Goal: Register for event/course

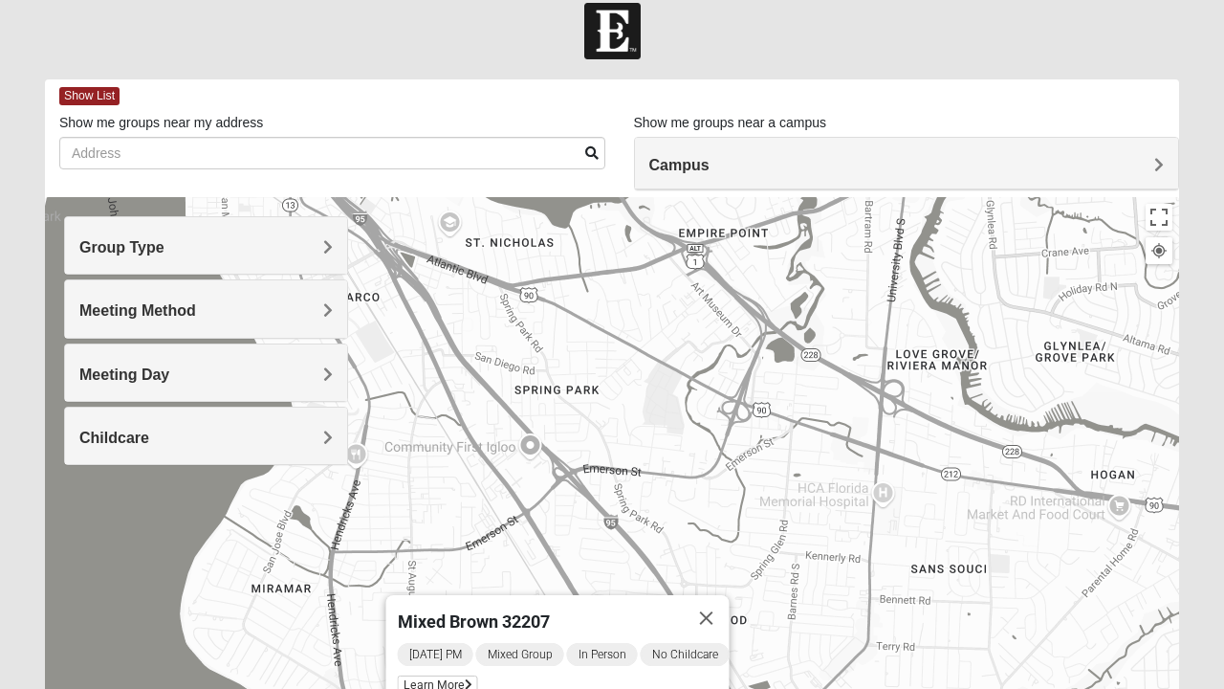
scroll to position [58, 0]
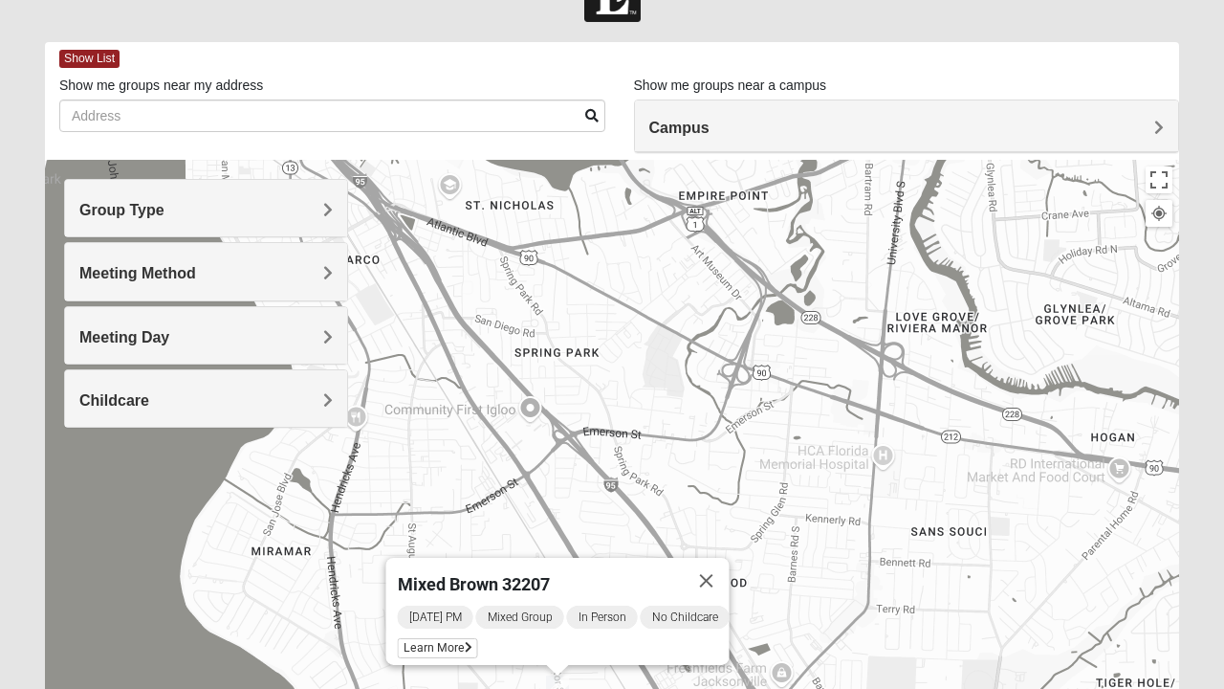
click at [695, 113] on div "Campus" at bounding box center [907, 126] width 544 height 52
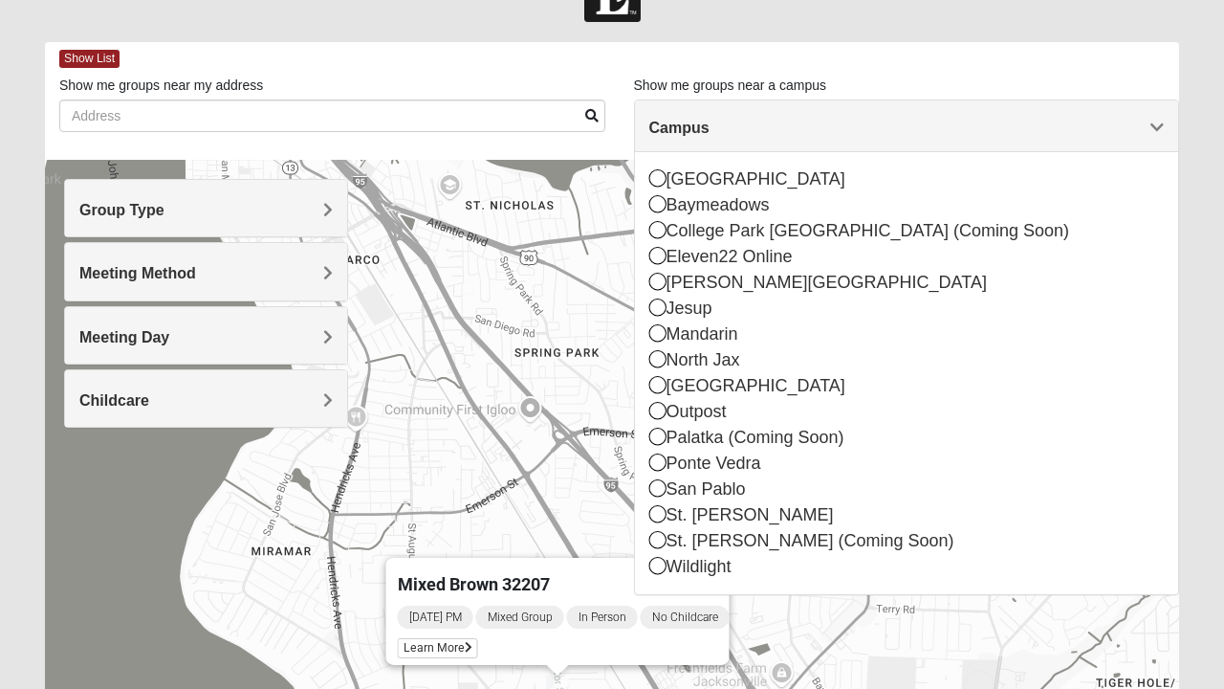
click at [662, 209] on icon at bounding box center [657, 203] width 17 height 17
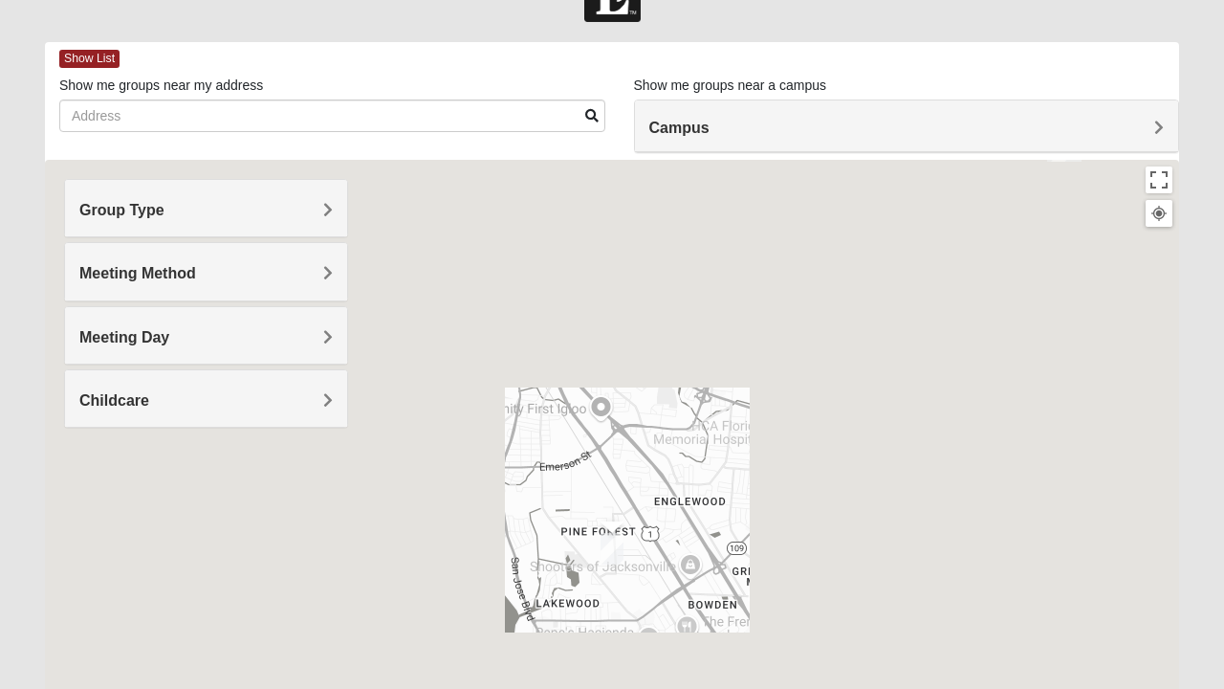
click at [122, 239] on div "Group Type Mixed Group Men Only Women Only 1825 Meeting Method In Person Online…" at bounding box center [206, 303] width 284 height 249
click at [104, 207] on span "Group Type" at bounding box center [121, 210] width 85 height 16
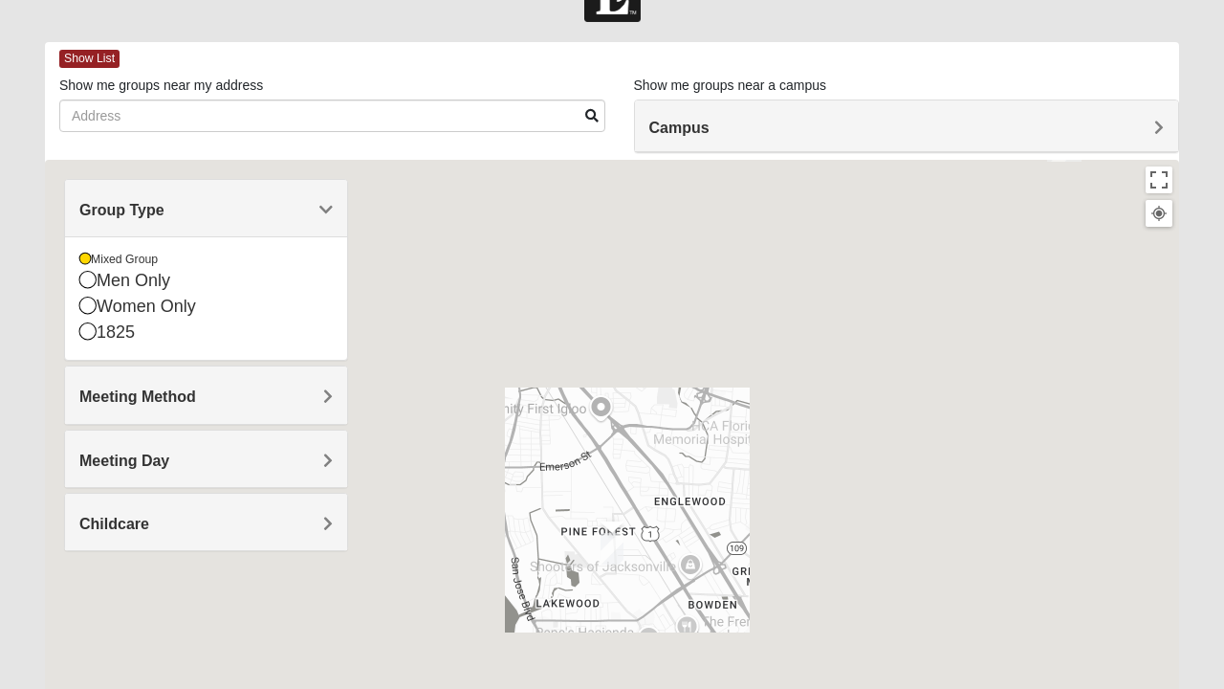
click at [92, 338] on icon at bounding box center [87, 330] width 17 height 17
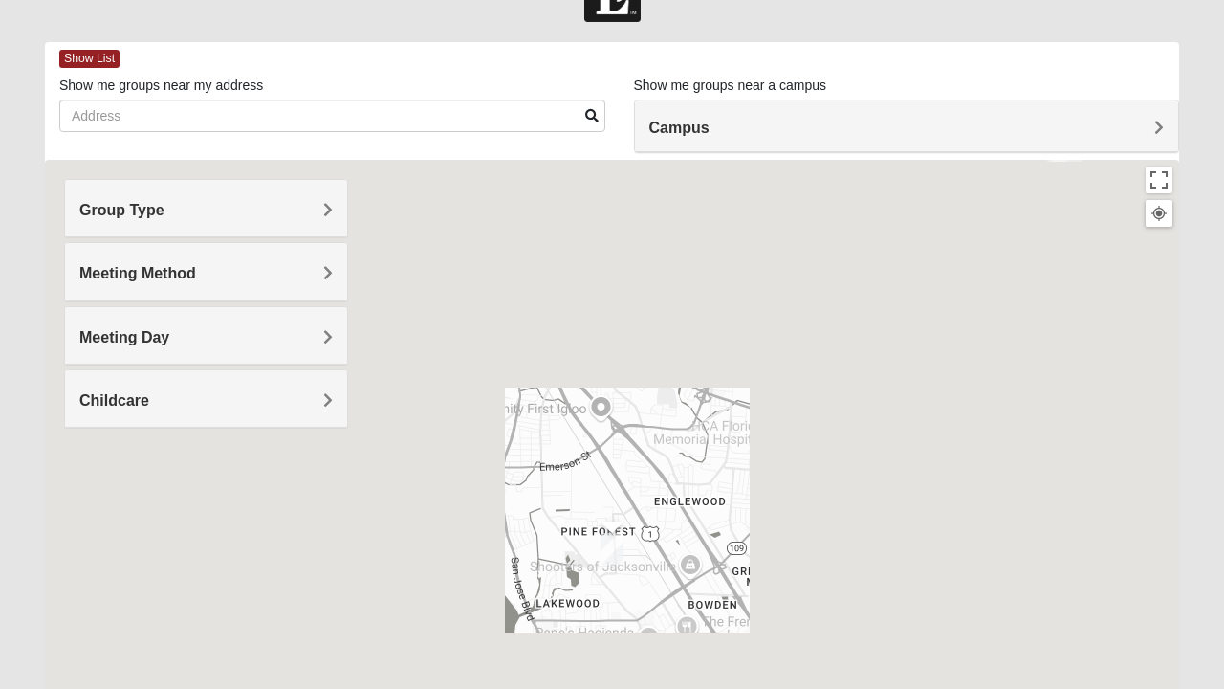
click at [95, 214] on span "Group Type" at bounding box center [121, 210] width 85 height 16
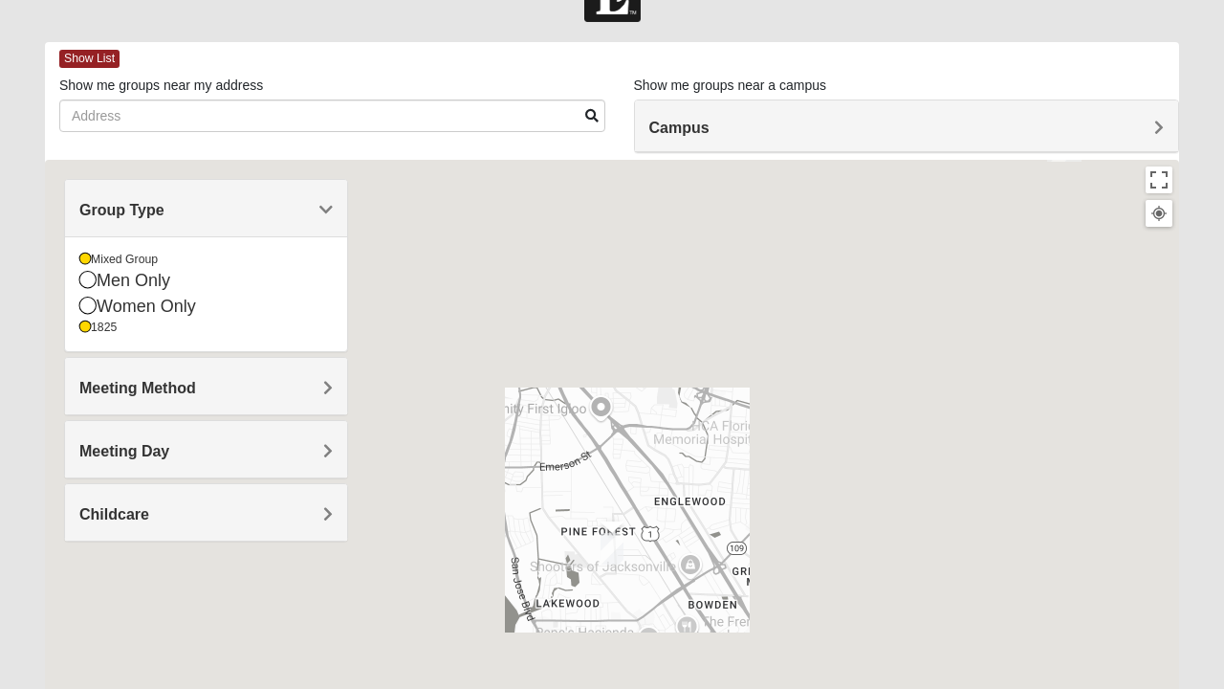
click at [87, 323] on icon at bounding box center [84, 326] width 11 height 11
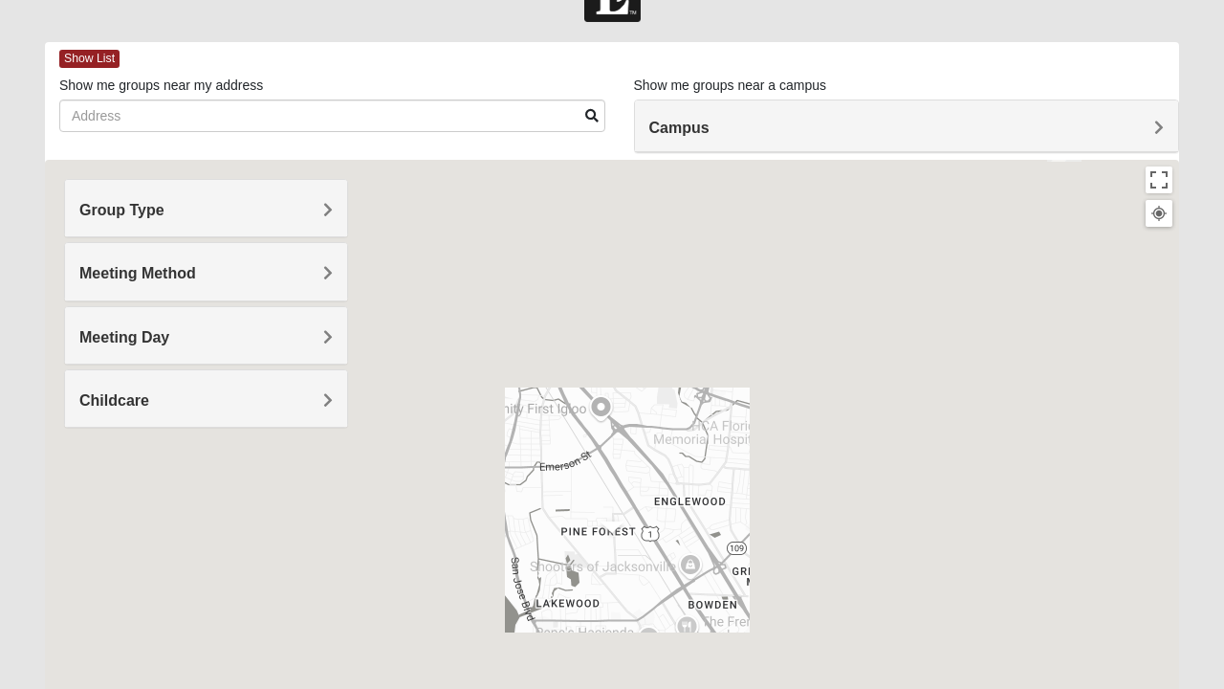
click at [87, 327] on icon at bounding box center [87, 330] width 17 height 17
click at [92, 295] on div "Meeting Method" at bounding box center [206, 271] width 282 height 56
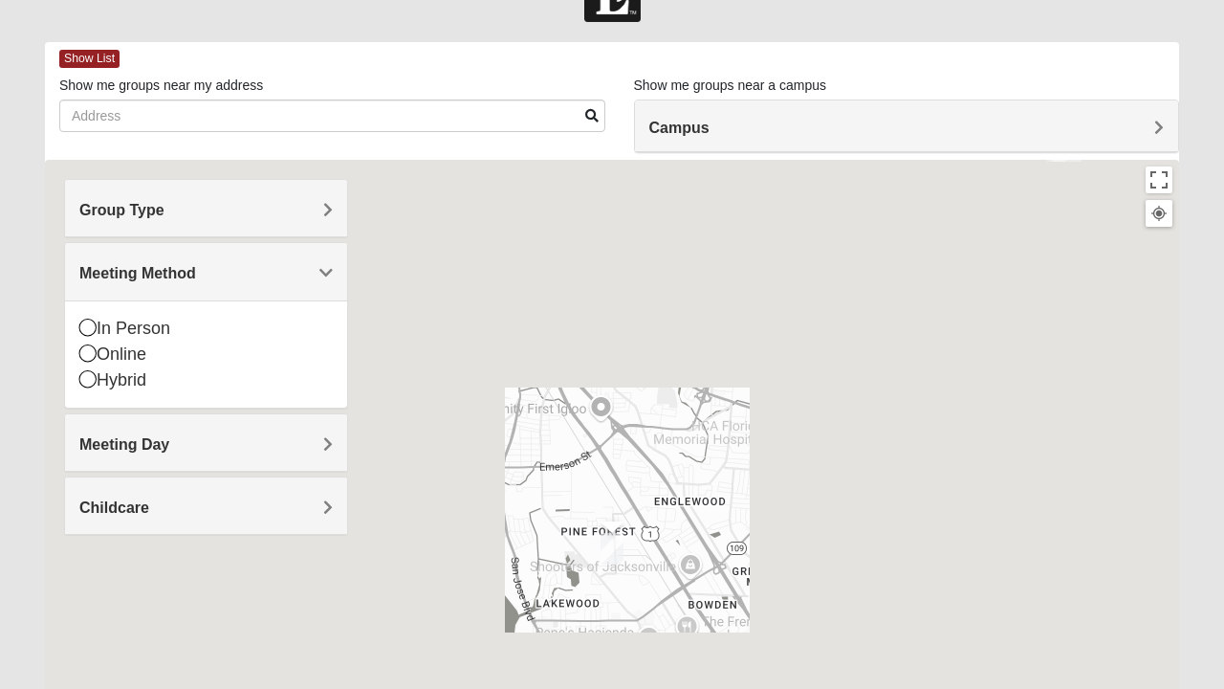
click at [92, 499] on span "Childcare" at bounding box center [114, 507] width 70 height 16
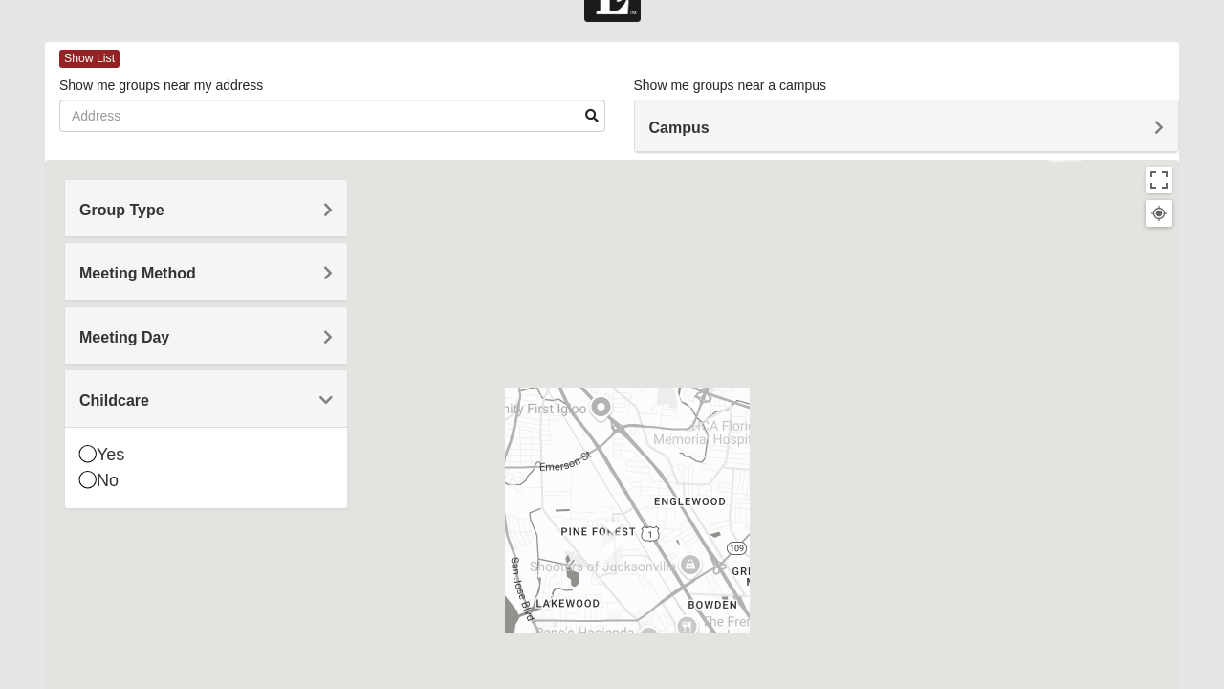
click at [88, 339] on span "Meeting Day" at bounding box center [124, 337] width 90 height 16
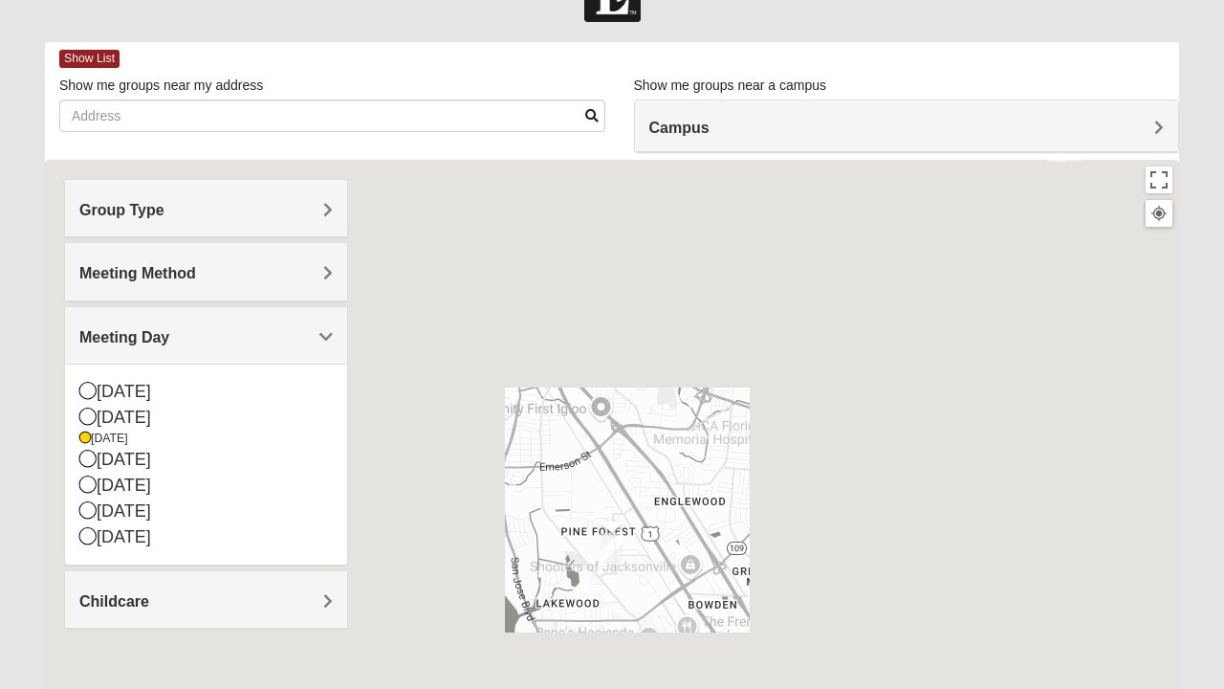
click at [157, 341] on span "Meeting Day" at bounding box center [124, 337] width 90 height 16
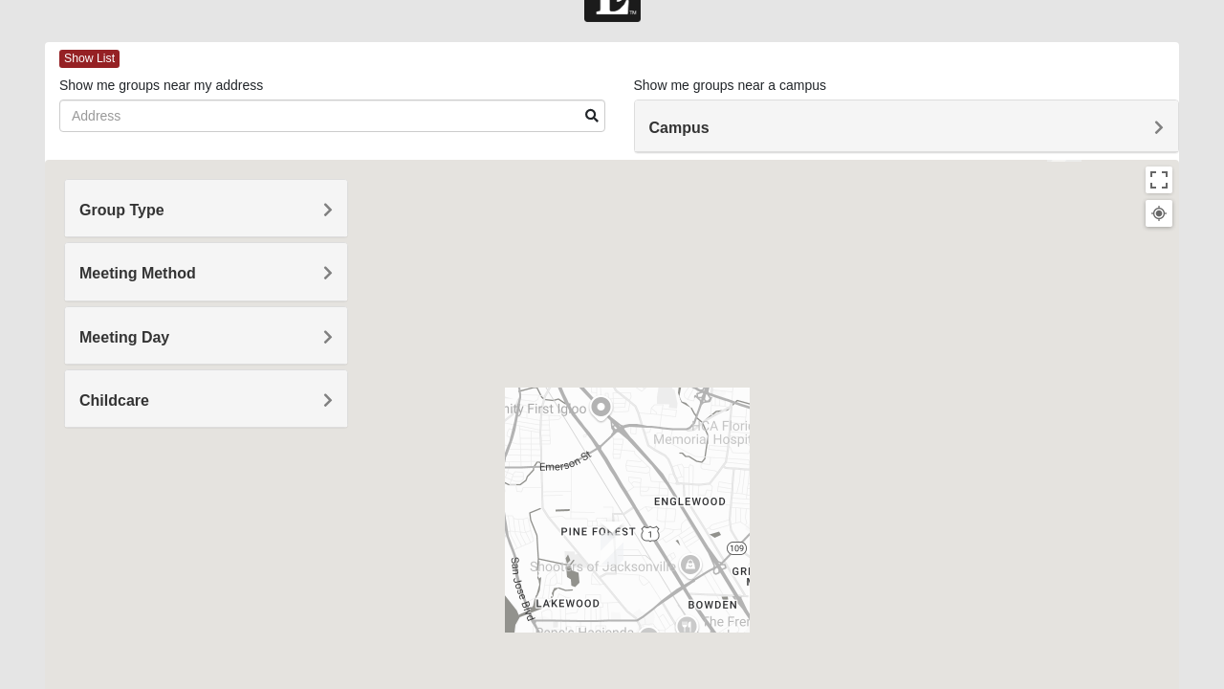
click at [680, 137] on div "Campus" at bounding box center [907, 126] width 544 height 52
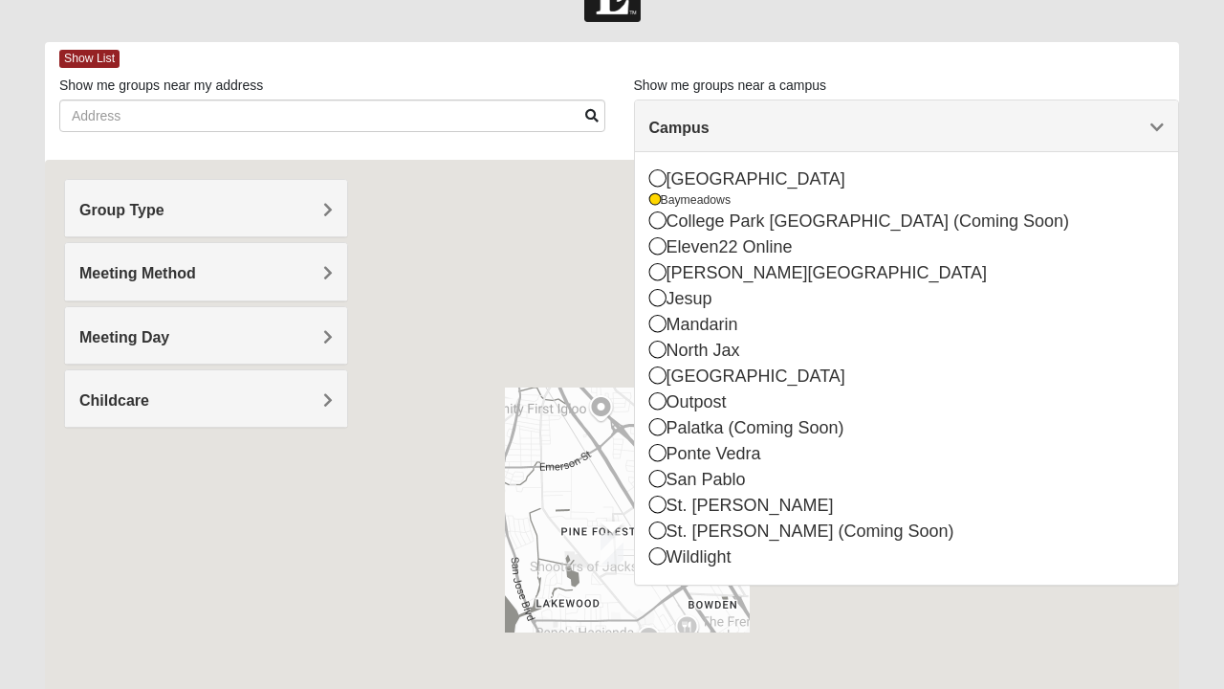
click at [657, 169] on icon at bounding box center [657, 177] width 17 height 17
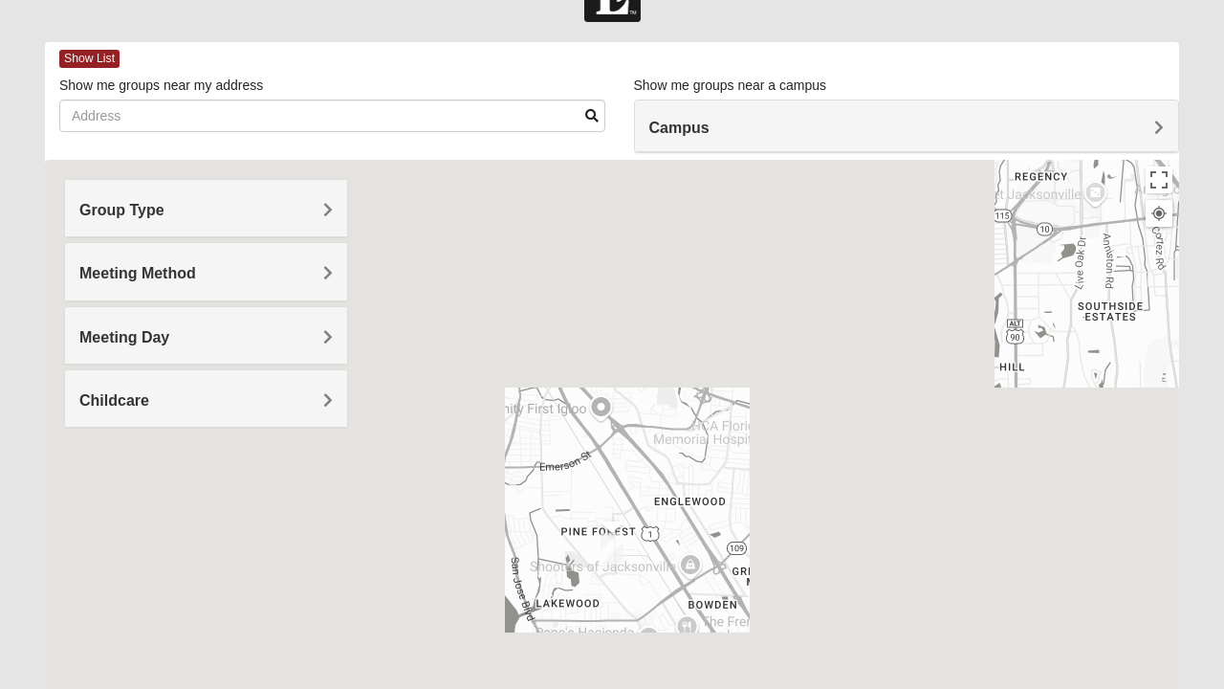
click at [668, 143] on div "Campus" at bounding box center [907, 126] width 544 height 52
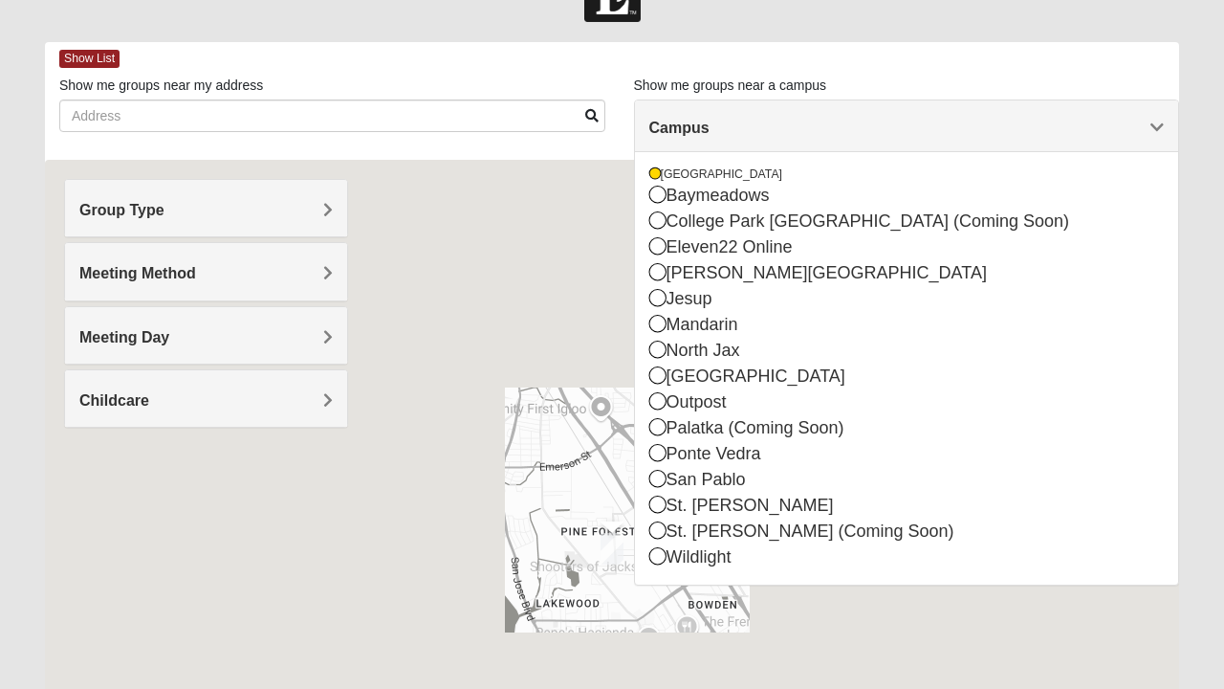
click at [661, 178] on div "Arlington" at bounding box center [907, 174] width 516 height 16
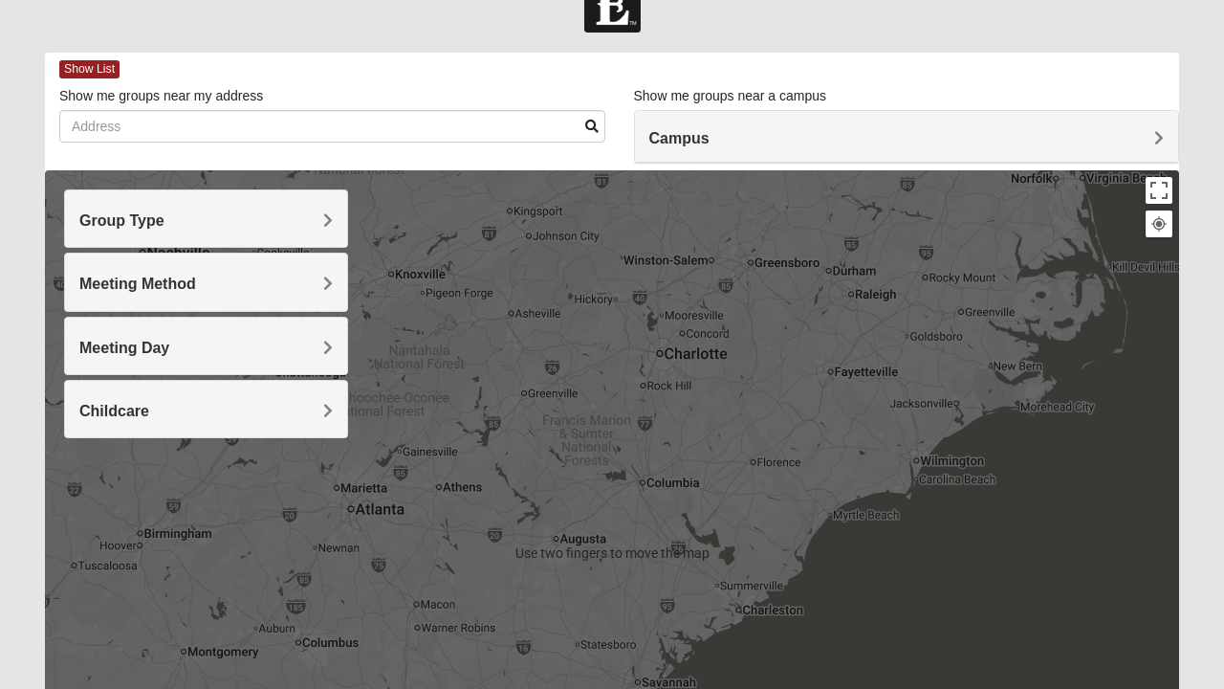
scroll to position [47, 0]
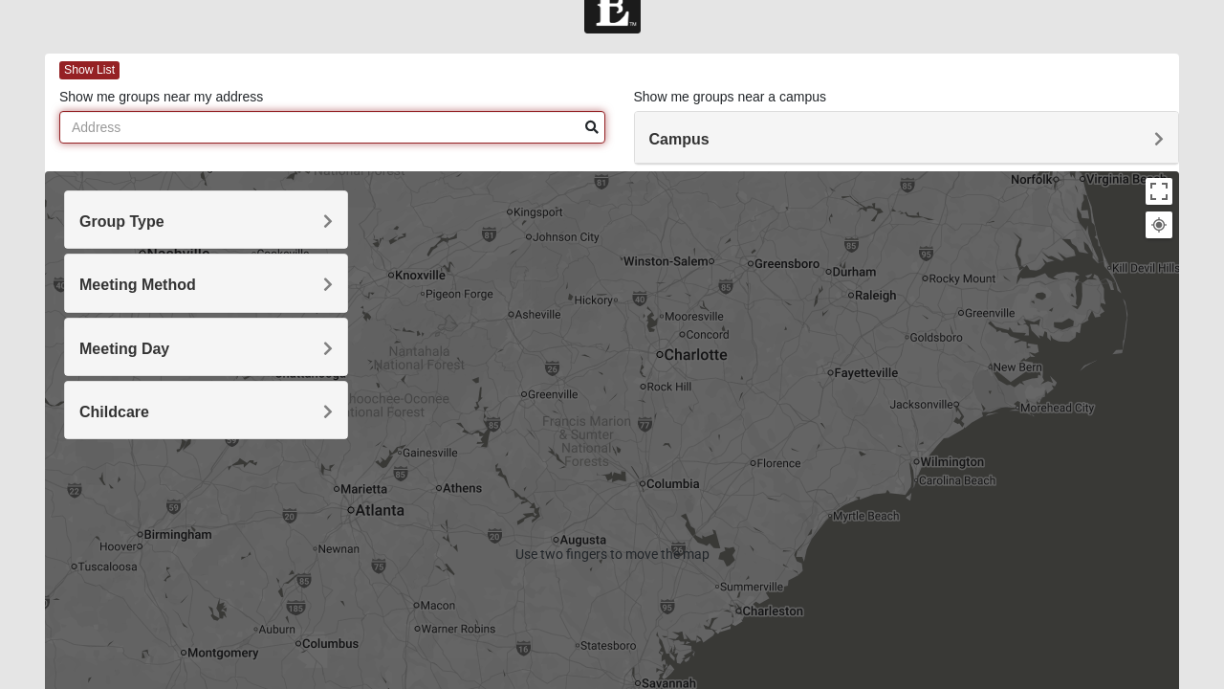
click at [450, 121] on input "Show me groups near my address" at bounding box center [332, 127] width 546 height 33
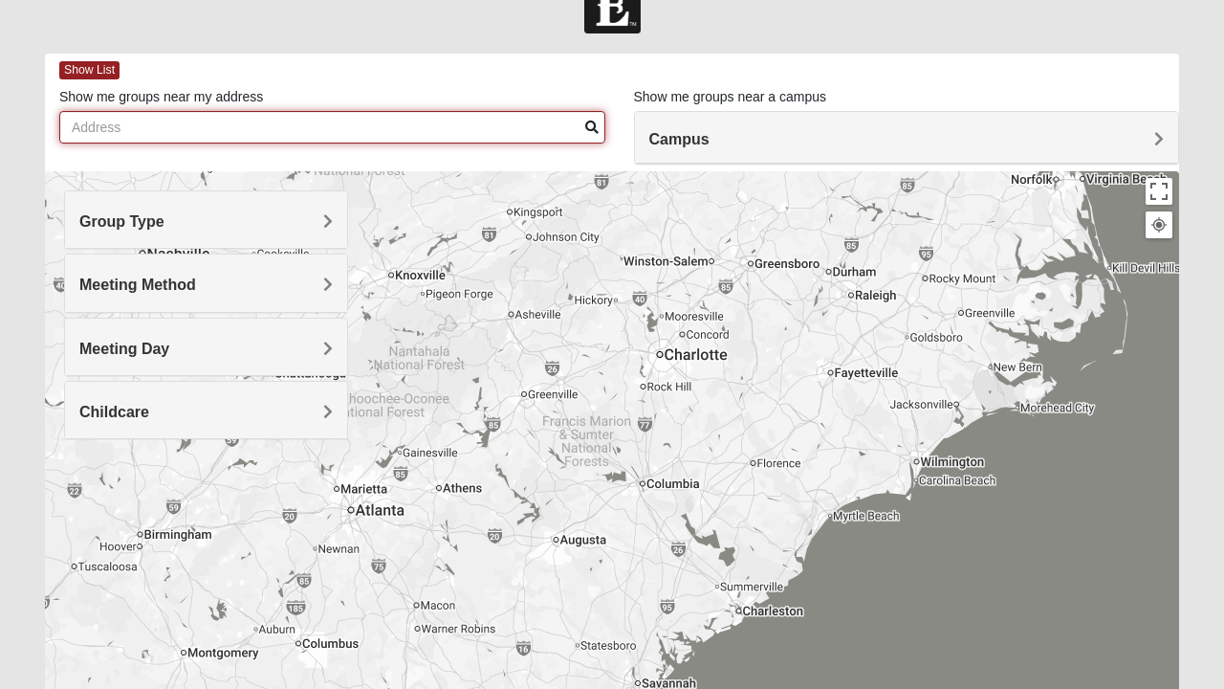
click at [339, 122] on input "Show me groups near my address" at bounding box center [332, 127] width 546 height 33
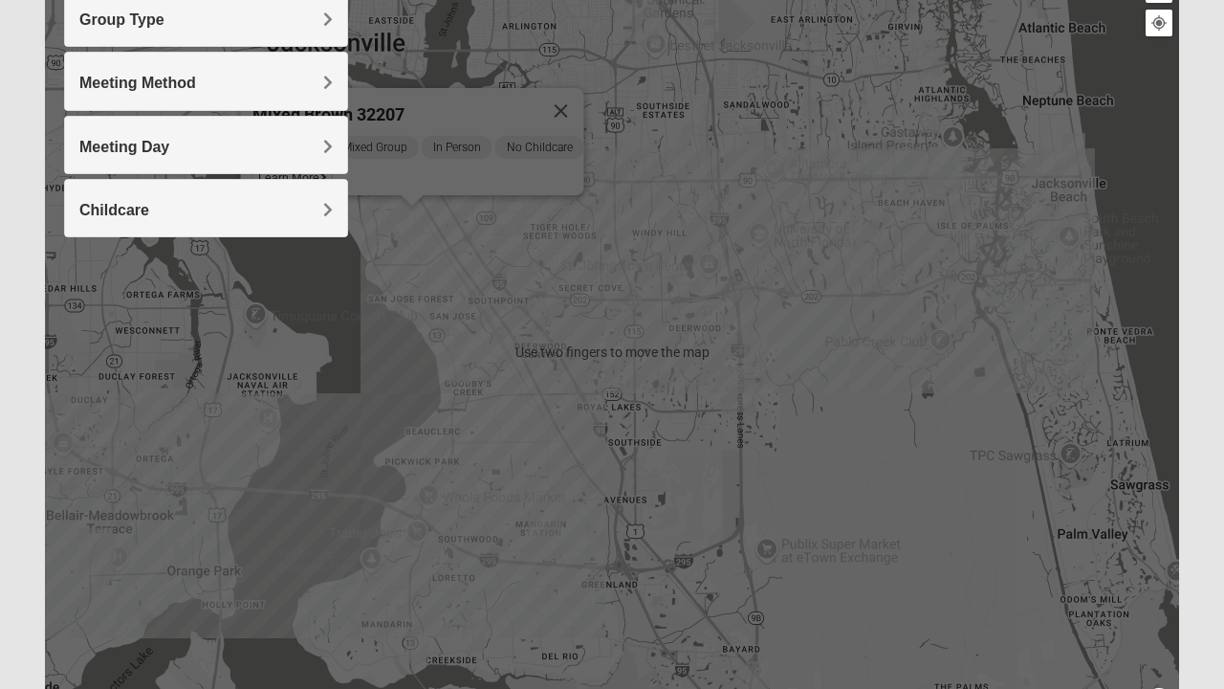
scroll to position [253, 0]
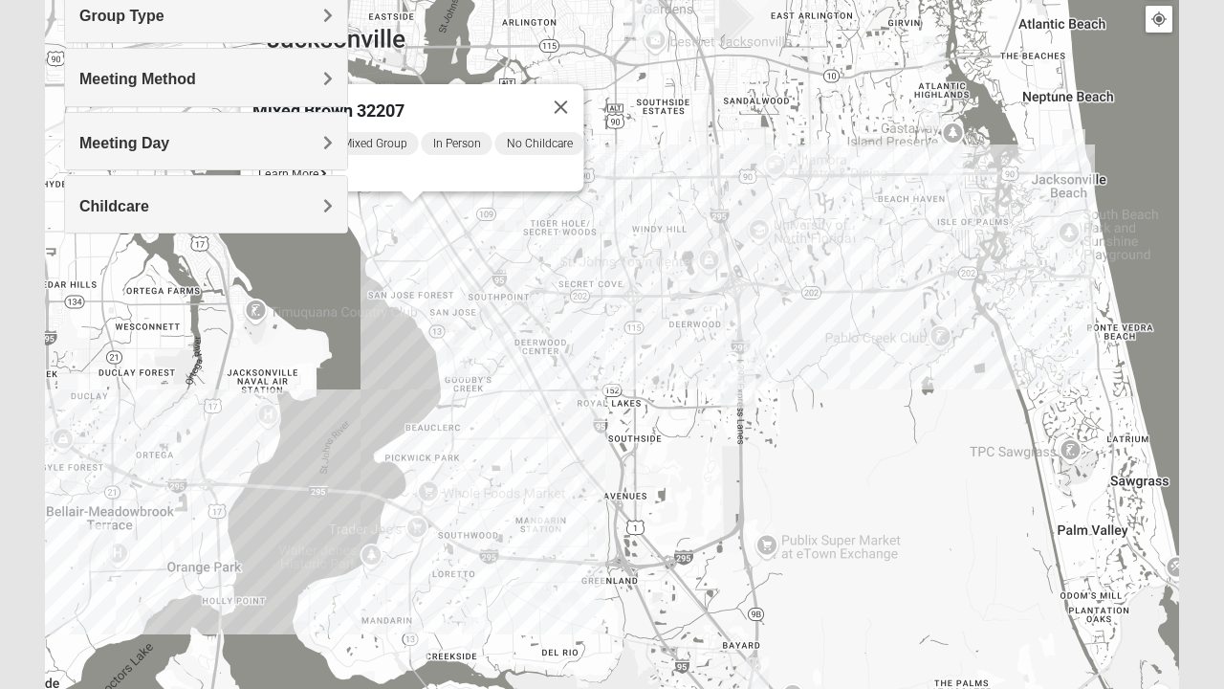
click at [734, 387] on img "Baymeadows" at bounding box center [739, 385] width 50 height 61
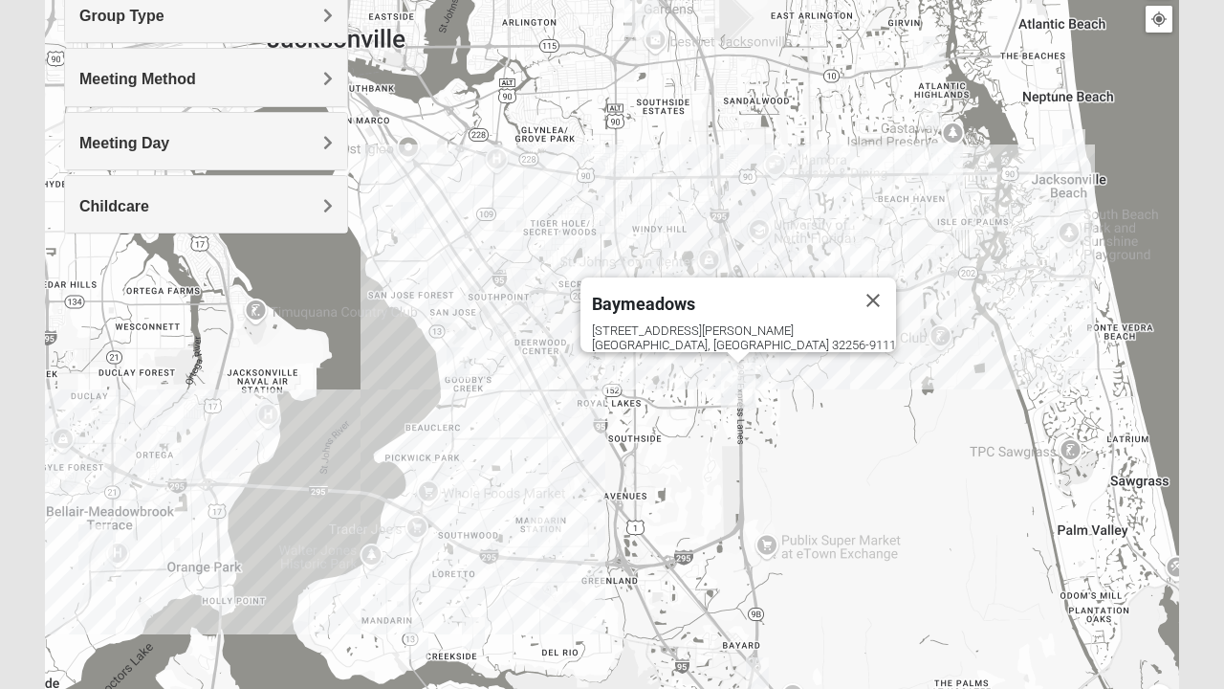
click at [712, 308] on div "Baymeadows" at bounding box center [721, 300] width 258 height 46
click at [736, 383] on img "Baymeadows" at bounding box center [739, 385] width 50 height 61
click at [715, 385] on img "Baymeadows" at bounding box center [739, 385] width 50 height 61
click at [729, 398] on img "Baymeadows" at bounding box center [739, 385] width 50 height 61
click at [726, 387] on img "Baymeadows" at bounding box center [739, 385] width 50 height 61
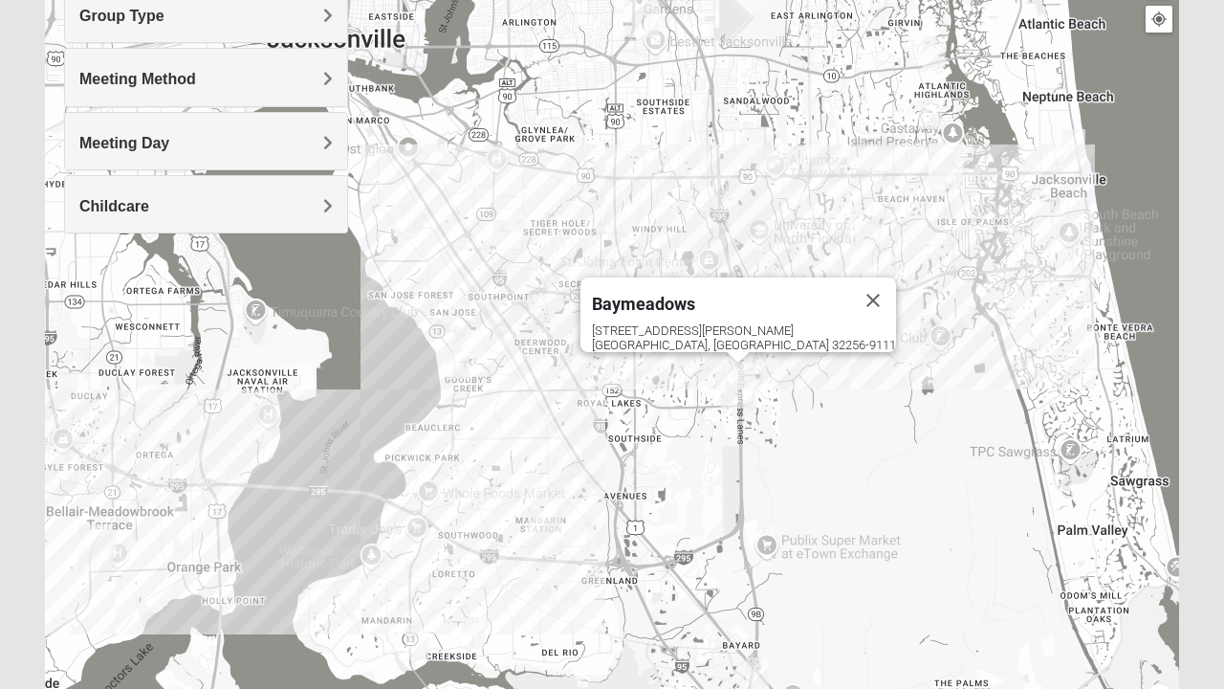
click at [722, 373] on img "Baymeadows" at bounding box center [739, 385] width 50 height 61
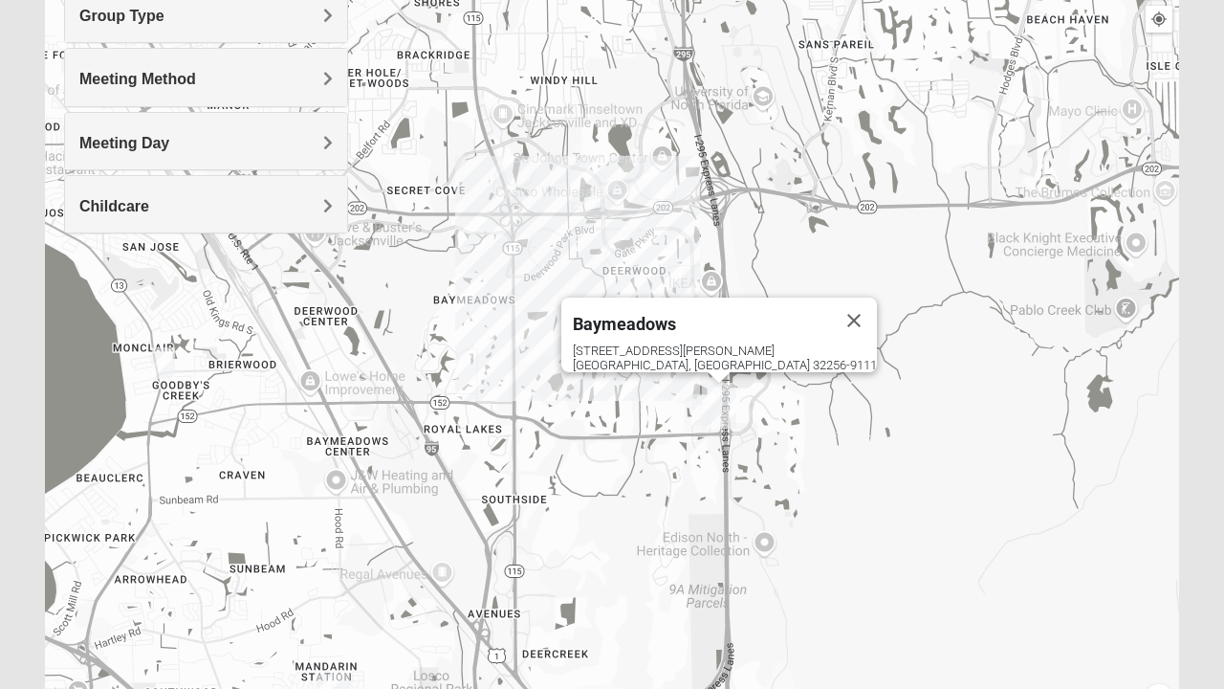
click at [696, 427] on img "Baymeadows" at bounding box center [719, 405] width 50 height 61
click at [157, 353] on img "Mixed Roulette 32217" at bounding box center [163, 363] width 38 height 47
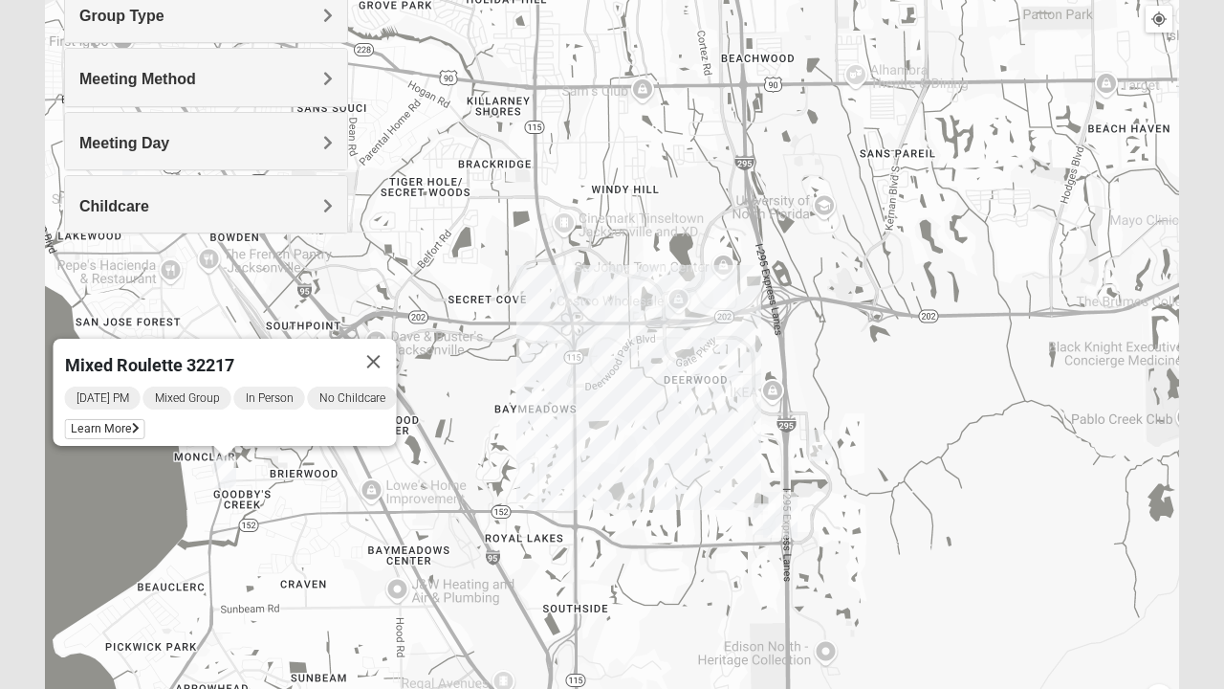
click at [823, 448] on img "1825 Mixed Logue 32256" at bounding box center [821, 445] width 38 height 47
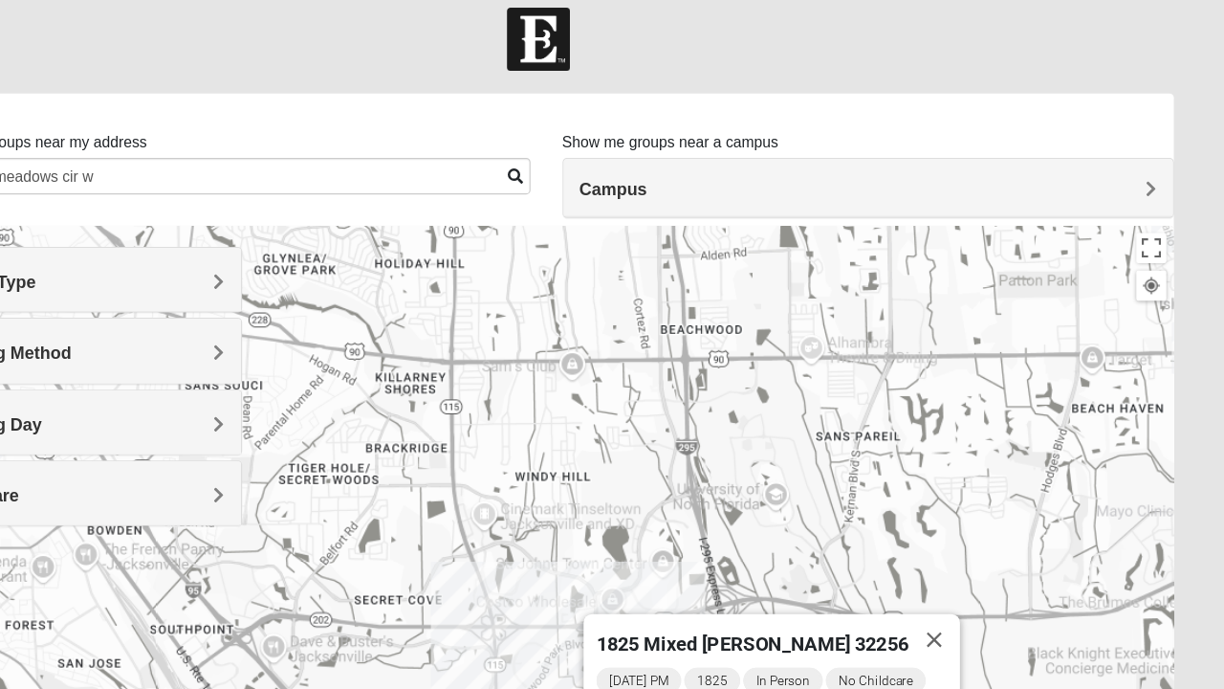
scroll to position [17, 0]
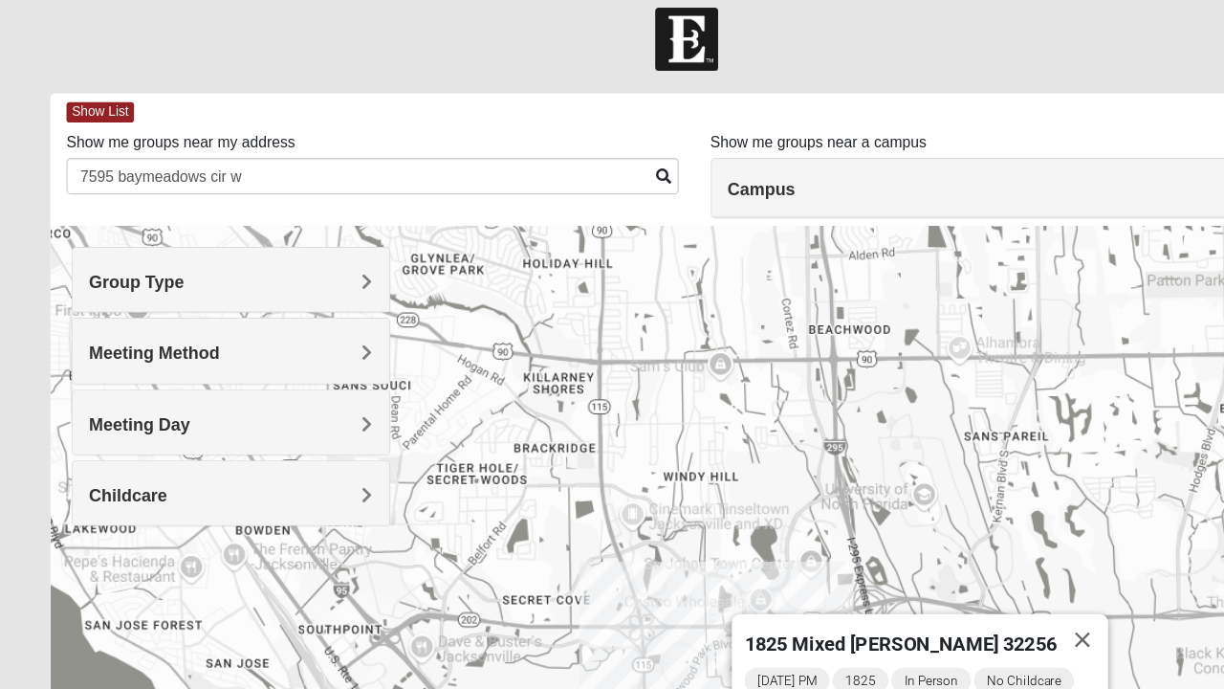
click at [104, 99] on span "Show List" at bounding box center [89, 100] width 60 height 18
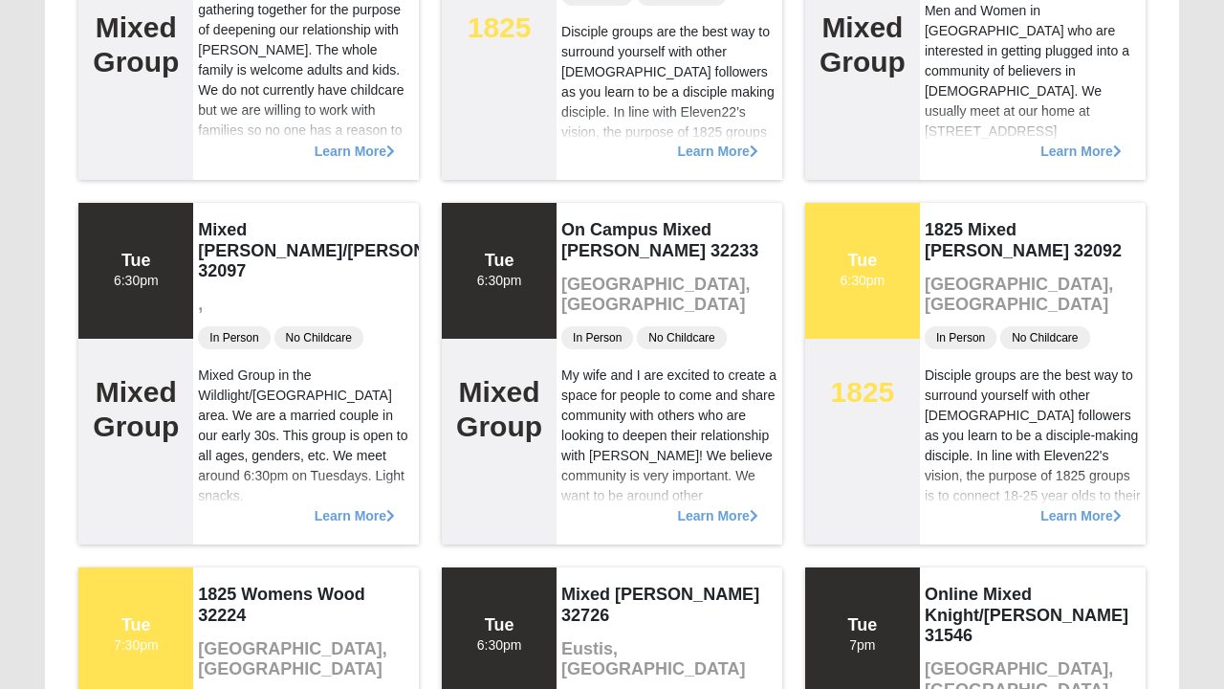
scroll to position [1864, 0]
click at [748, 277] on h3 "Jacksonville, FL" at bounding box center [669, 294] width 216 height 41
click at [686, 469] on div "Learn More" at bounding box center [670, 505] width 226 height 77
click at [728, 505] on span "Learn More" at bounding box center [717, 505] width 80 height 0
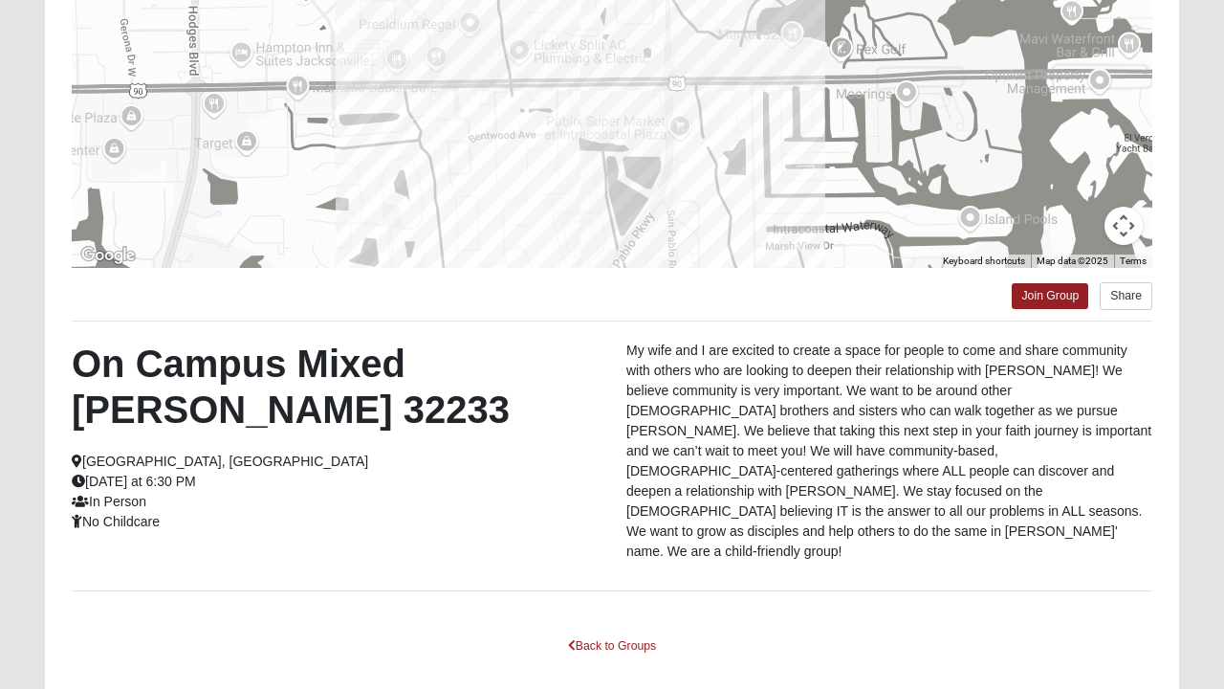
scroll to position [325, 0]
click at [177, 399] on h2 "On Campus Mixed Vito 32233" at bounding box center [335, 386] width 526 height 92
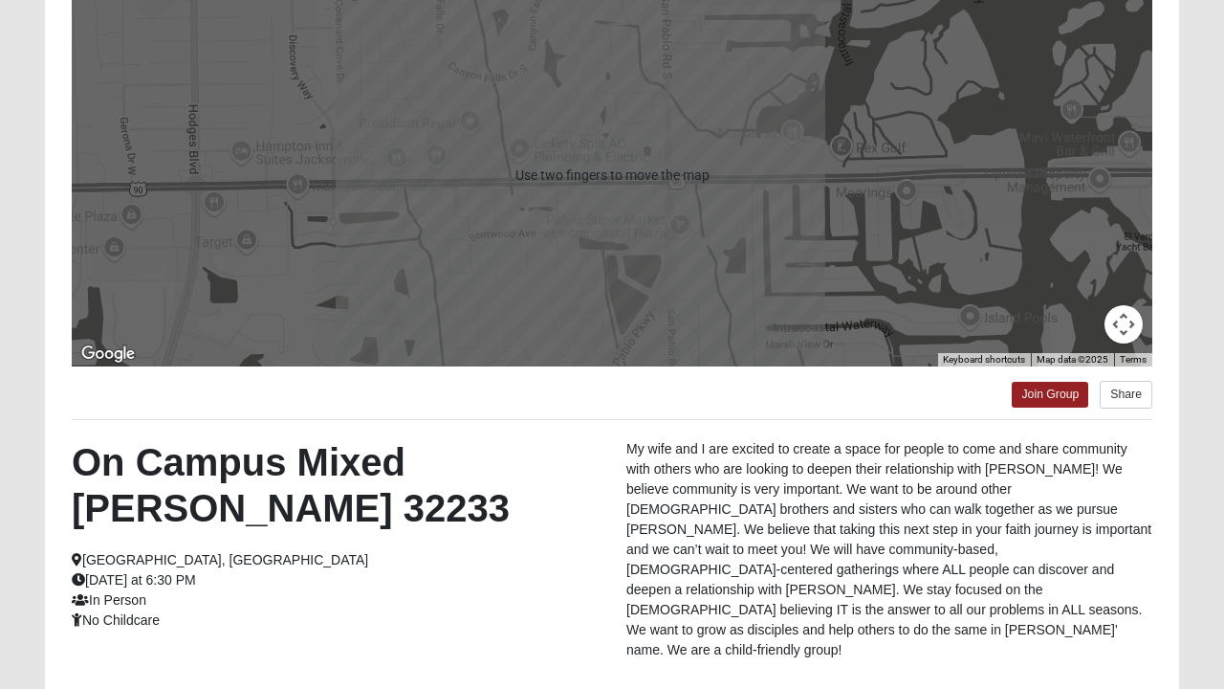
scroll to position [0, 0]
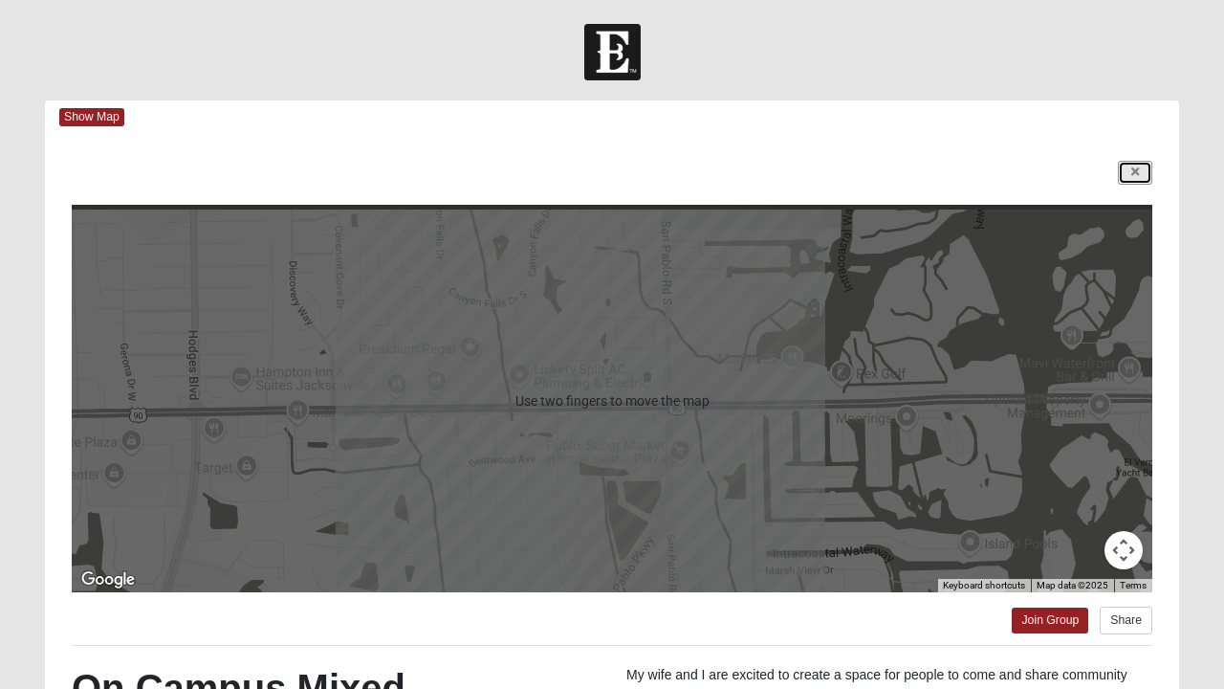
click at [1149, 170] on link at bounding box center [1135, 173] width 34 height 24
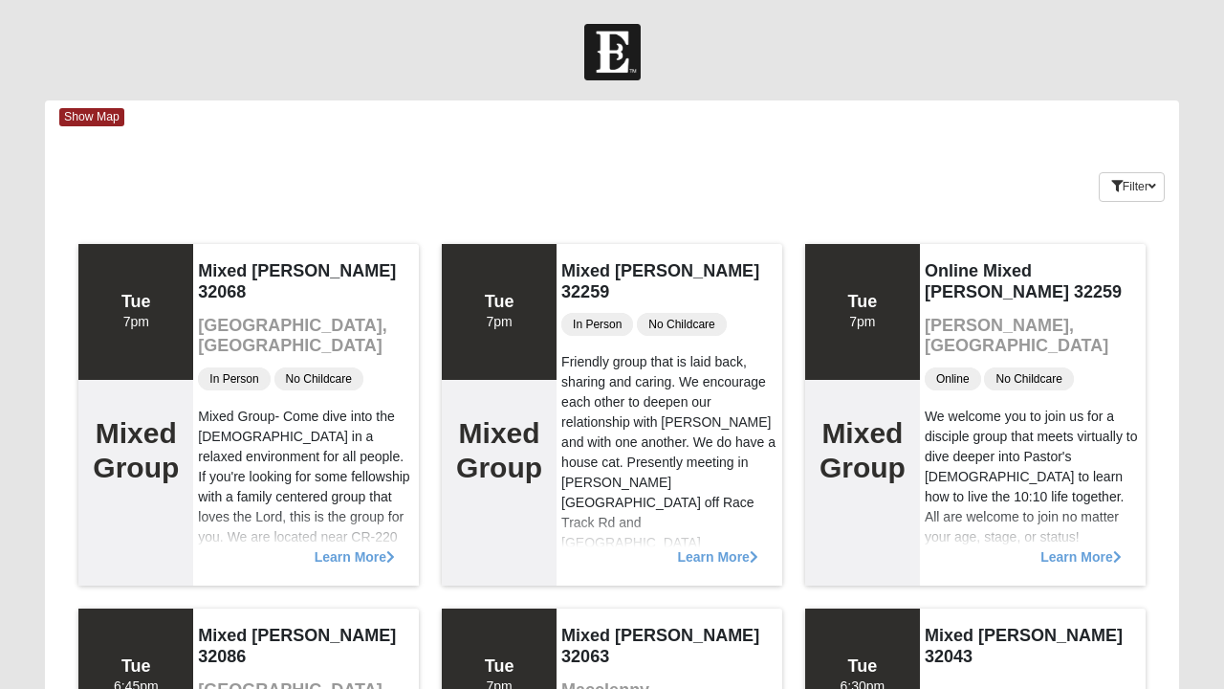
click at [94, 121] on span "Show Map" at bounding box center [91, 117] width 65 height 18
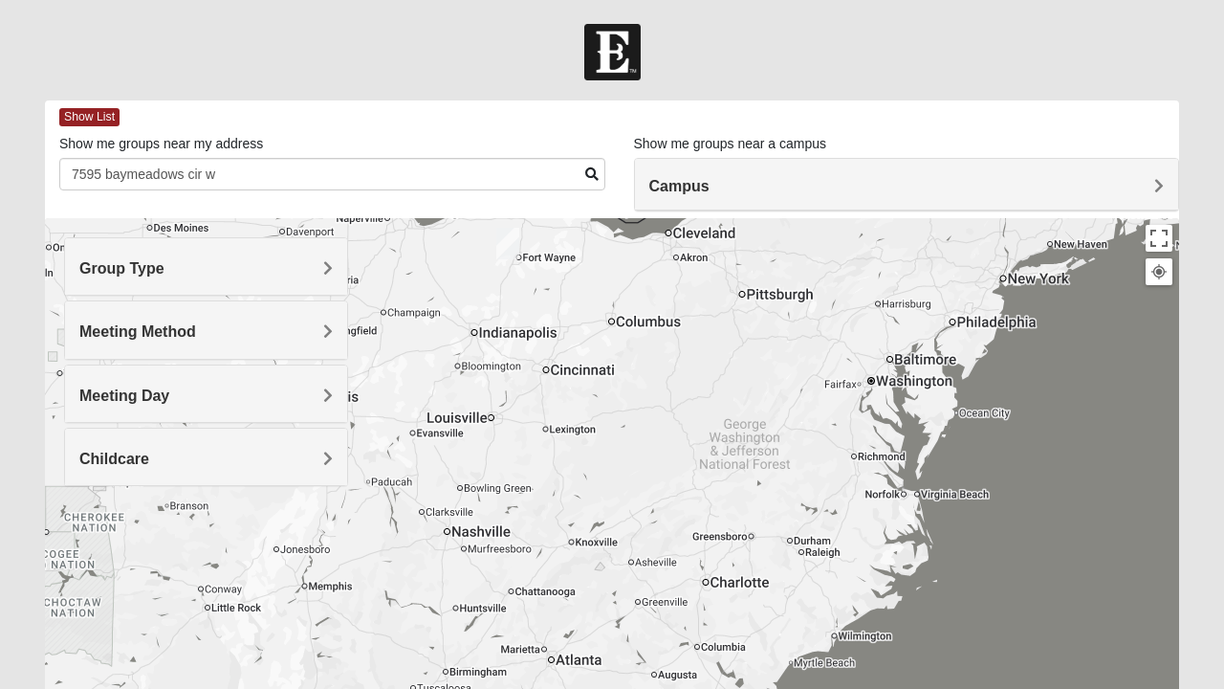
click at [315, 275] on h4 "Group Type" at bounding box center [205, 268] width 253 height 18
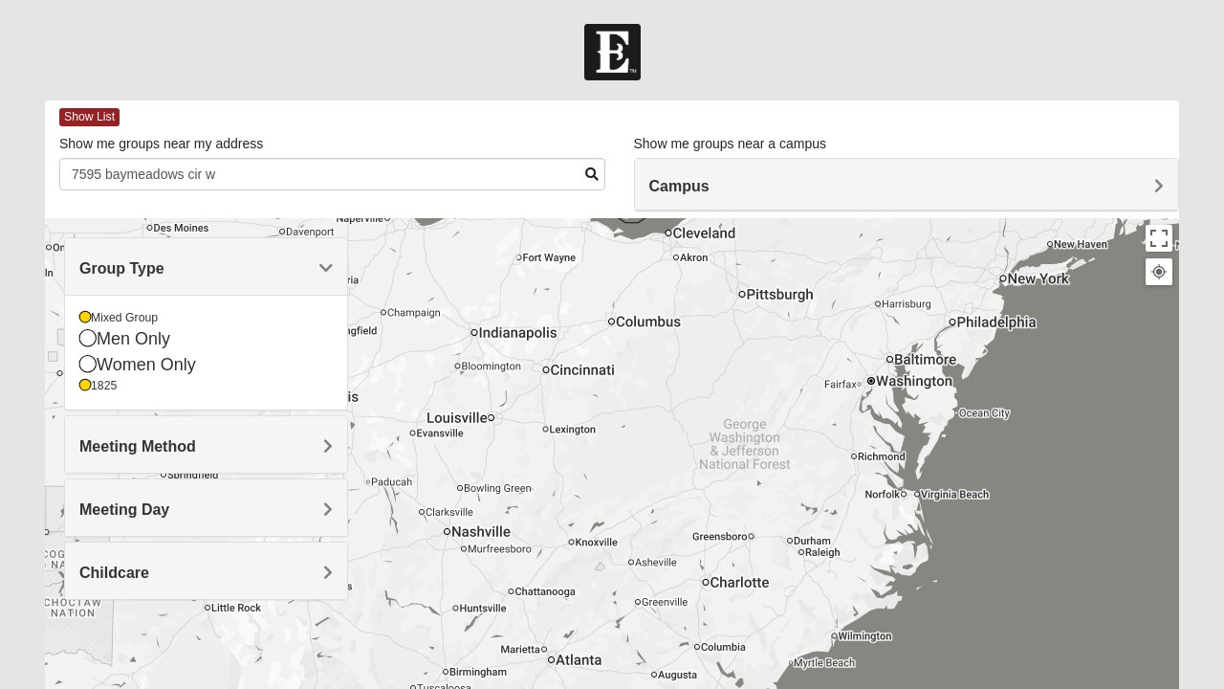
click at [316, 440] on h4 "Meeting Method" at bounding box center [205, 446] width 253 height 18
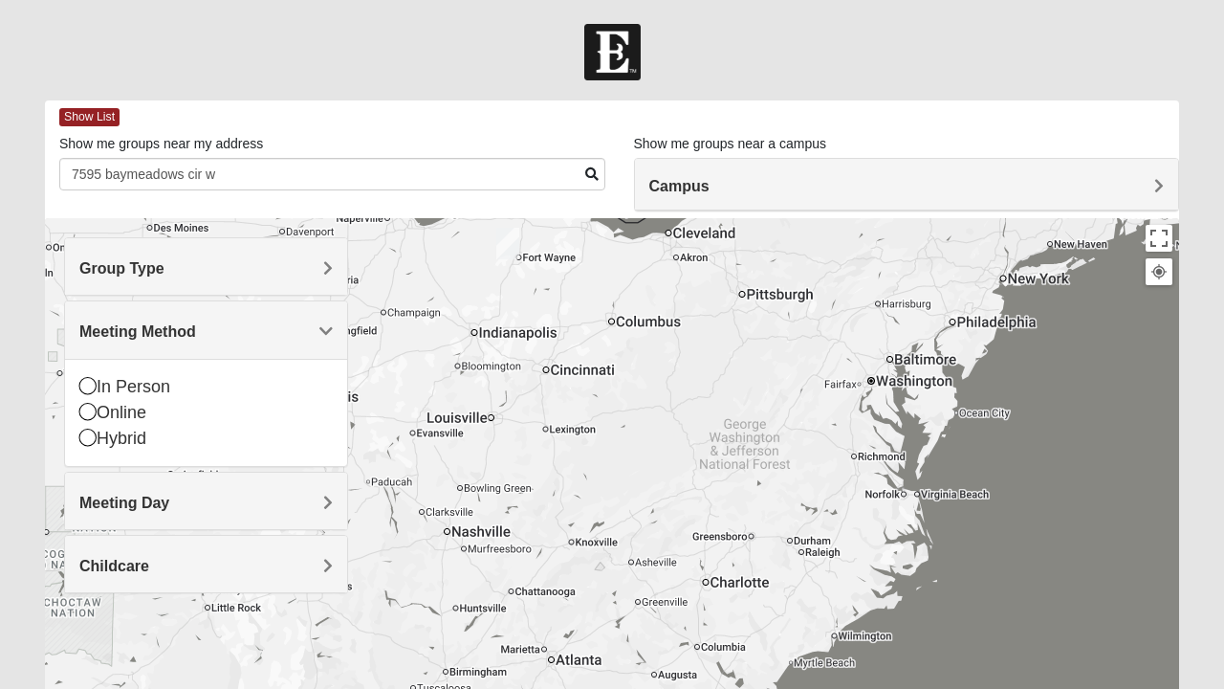
click at [87, 383] on icon at bounding box center [87, 385] width 17 height 17
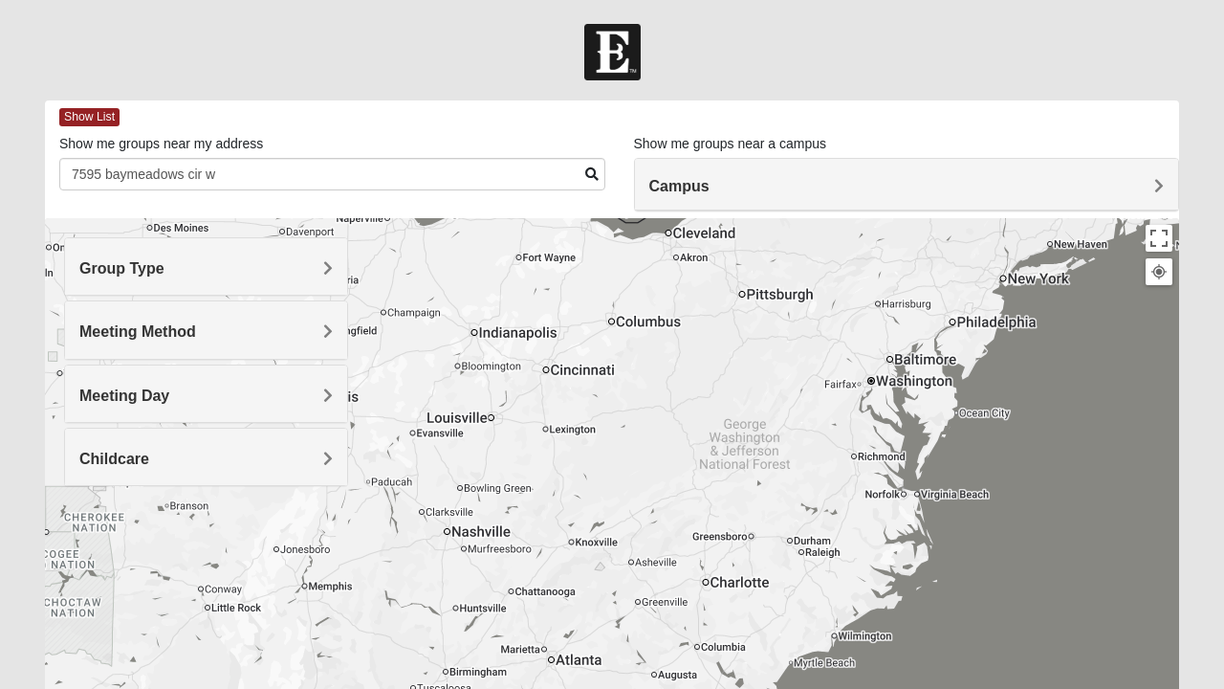
click at [301, 394] on h4 "Meeting Day" at bounding box center [205, 395] width 253 height 18
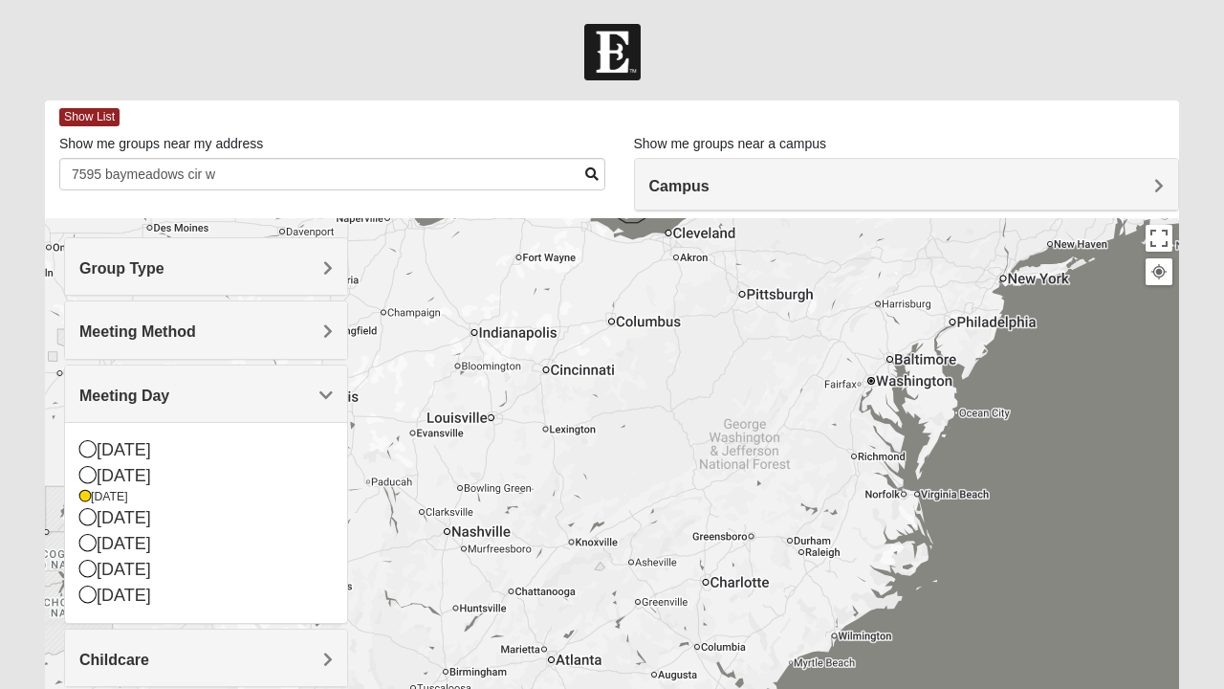
click at [91, 473] on icon at bounding box center [87, 474] width 17 height 17
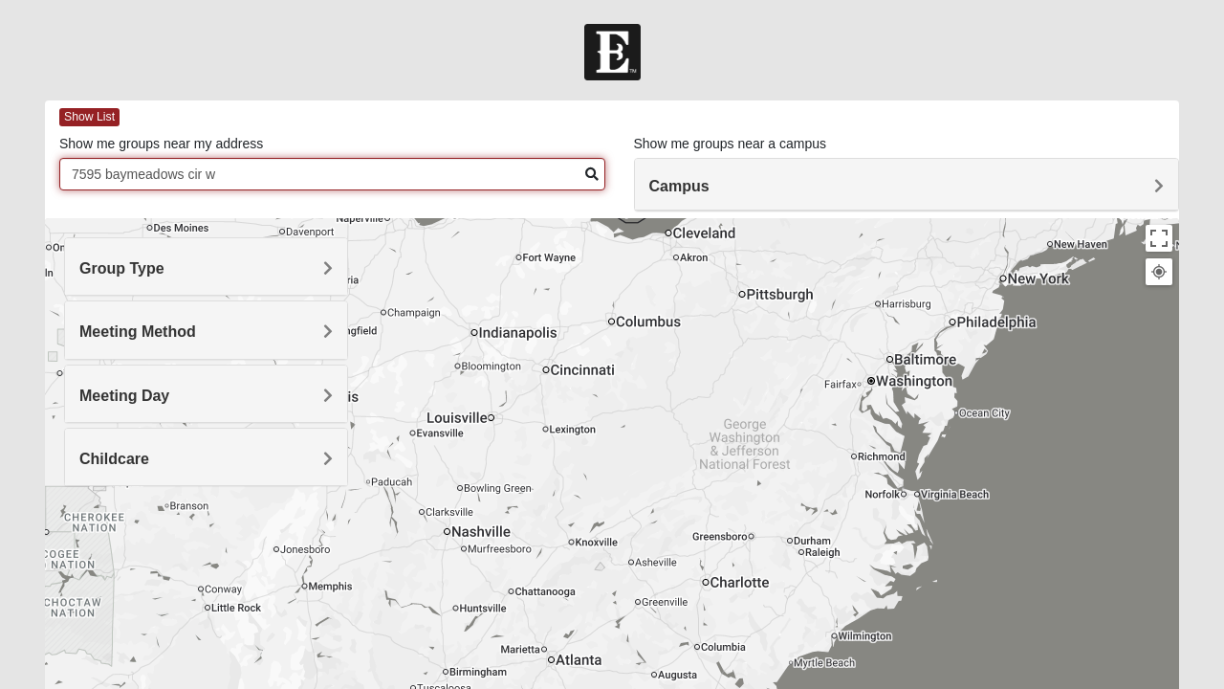
click at [248, 166] on input "7595 baymeadows cir w" at bounding box center [332, 174] width 546 height 33
click at [249, 168] on input "7595 baymeadows cir w" at bounding box center [332, 174] width 546 height 33
click at [258, 168] on input "7595 baymeadows cir w" at bounding box center [332, 174] width 546 height 33
type input "7595"
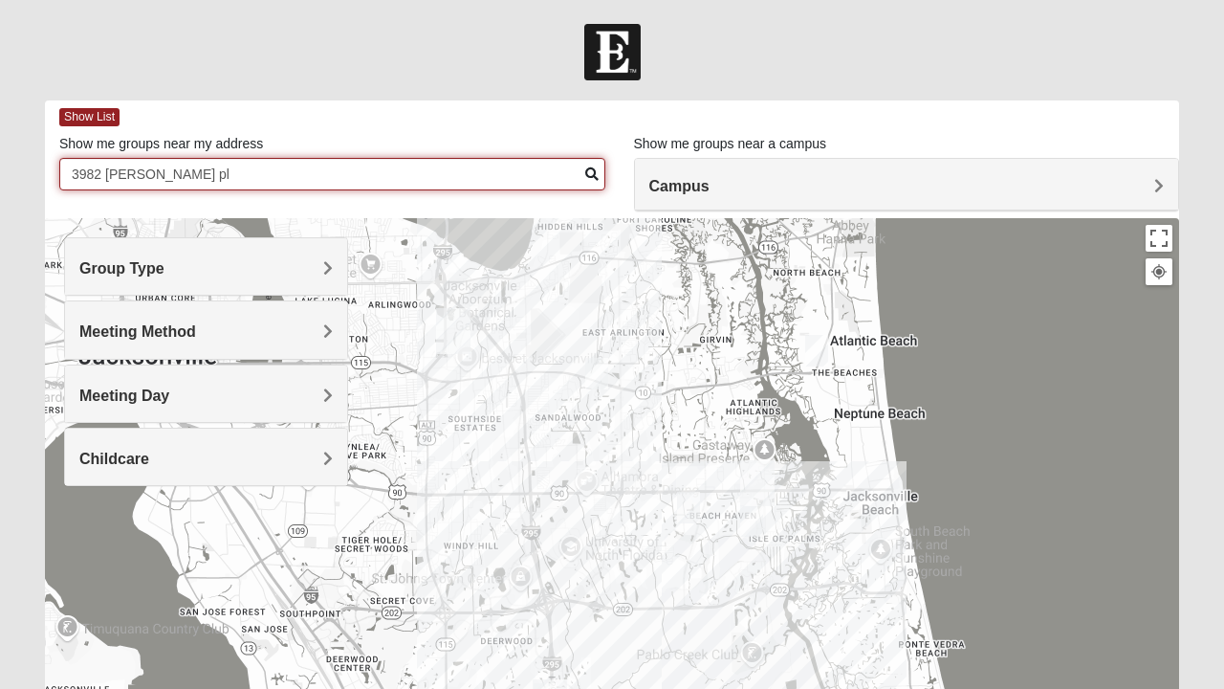
type input "3982 chicora wood pl"
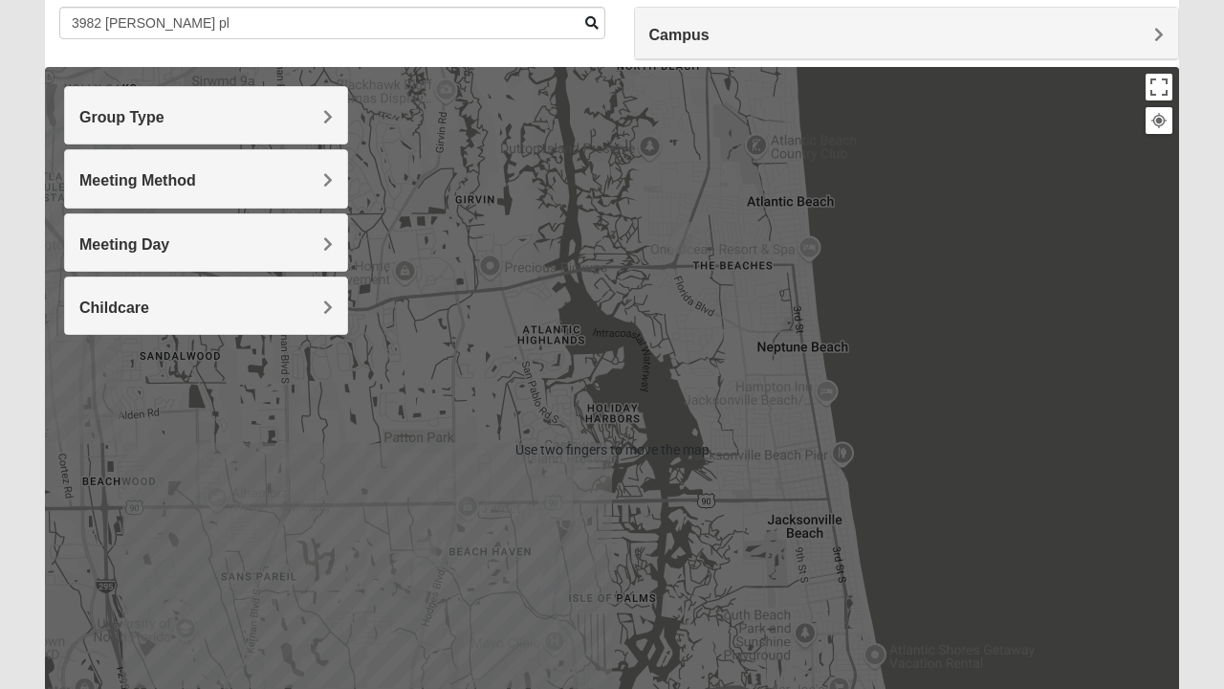
scroll to position [151, 0]
click at [448, 507] on div at bounding box center [612, 449] width 1134 height 765
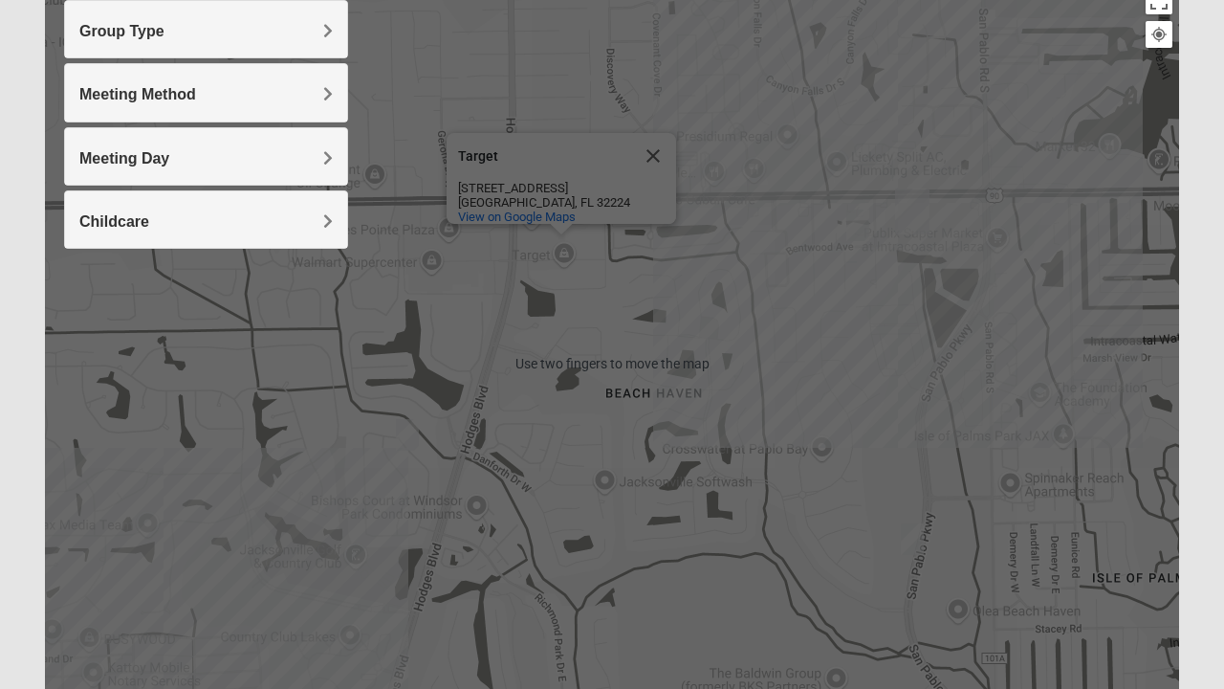
scroll to position [260, 0]
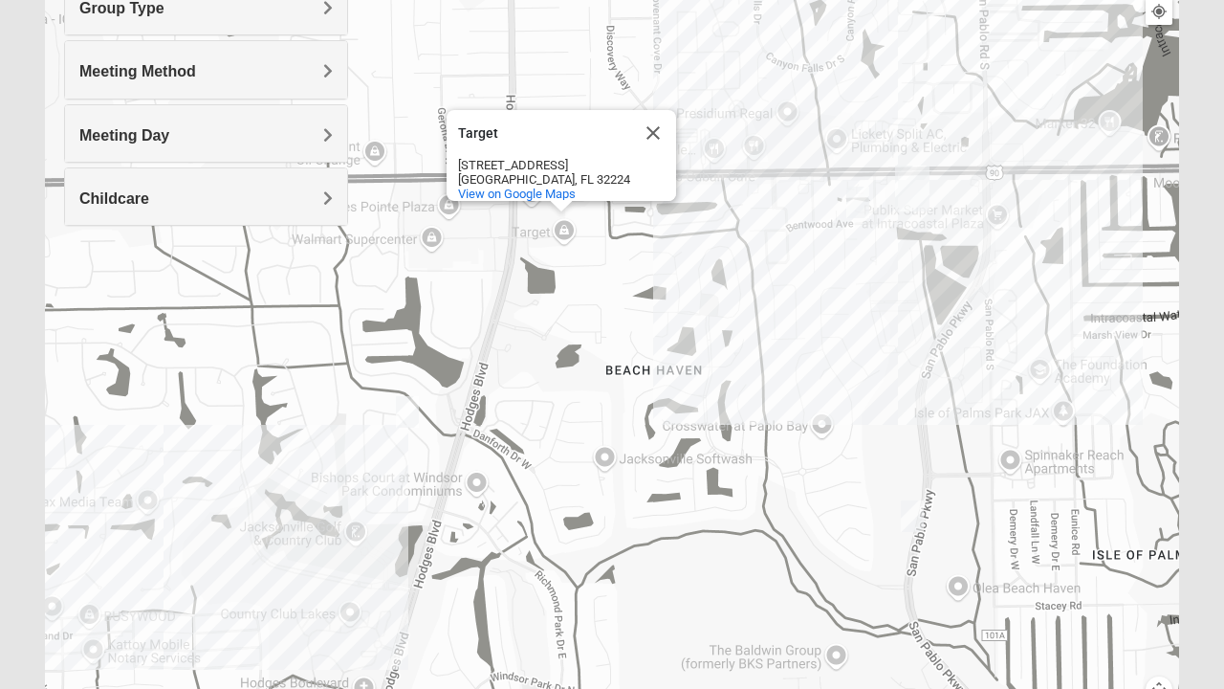
click at [414, 411] on img "1825 Mens Cason 32224" at bounding box center [407, 411] width 38 height 47
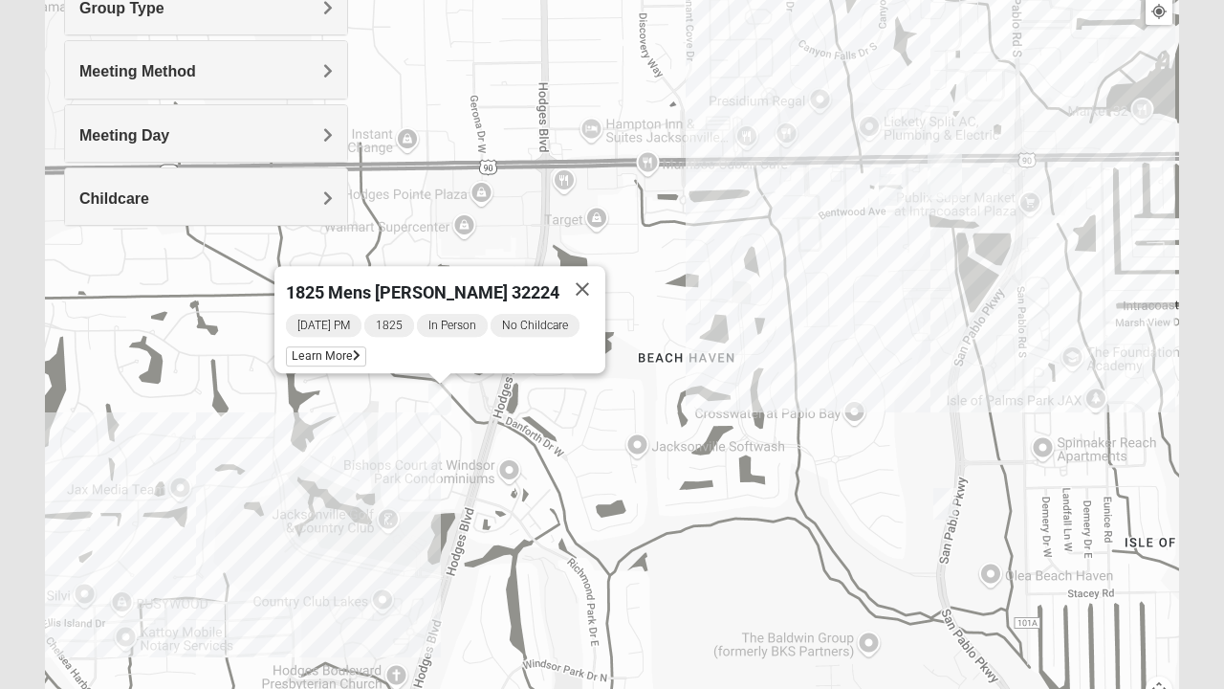
click at [339, 349] on span "Learn More" at bounding box center [326, 356] width 80 height 20
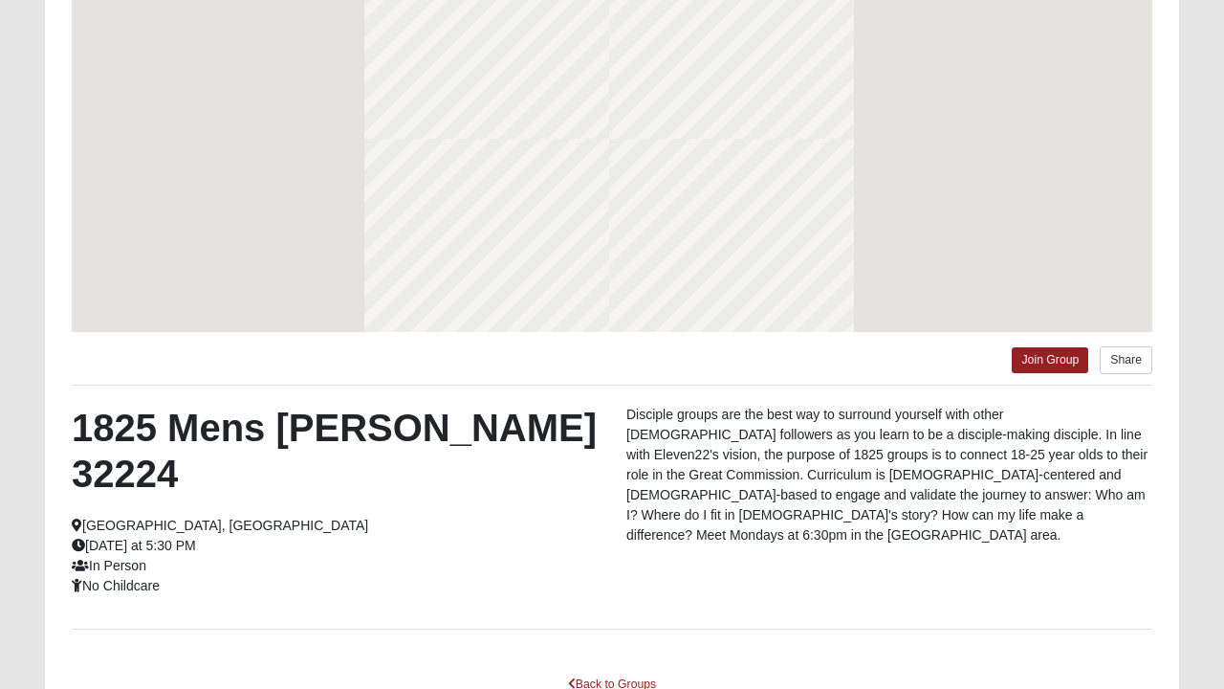
scroll to position [176, 0]
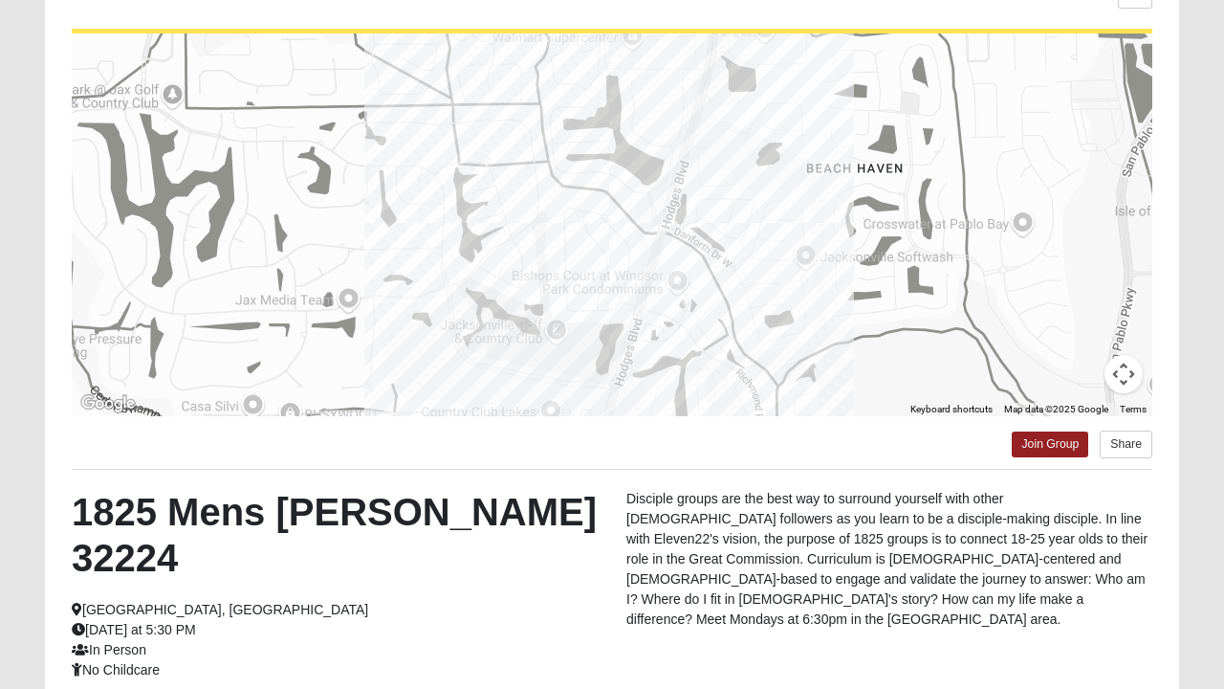
click at [174, 601] on div "1825 Mens Cason 32224 Jacksonville, FL Monday at 5:30 PM In Person No Childcare" at bounding box center [334, 584] width 555 height 191
click at [1051, 431] on link "Join Group" at bounding box center [1050, 444] width 77 height 26
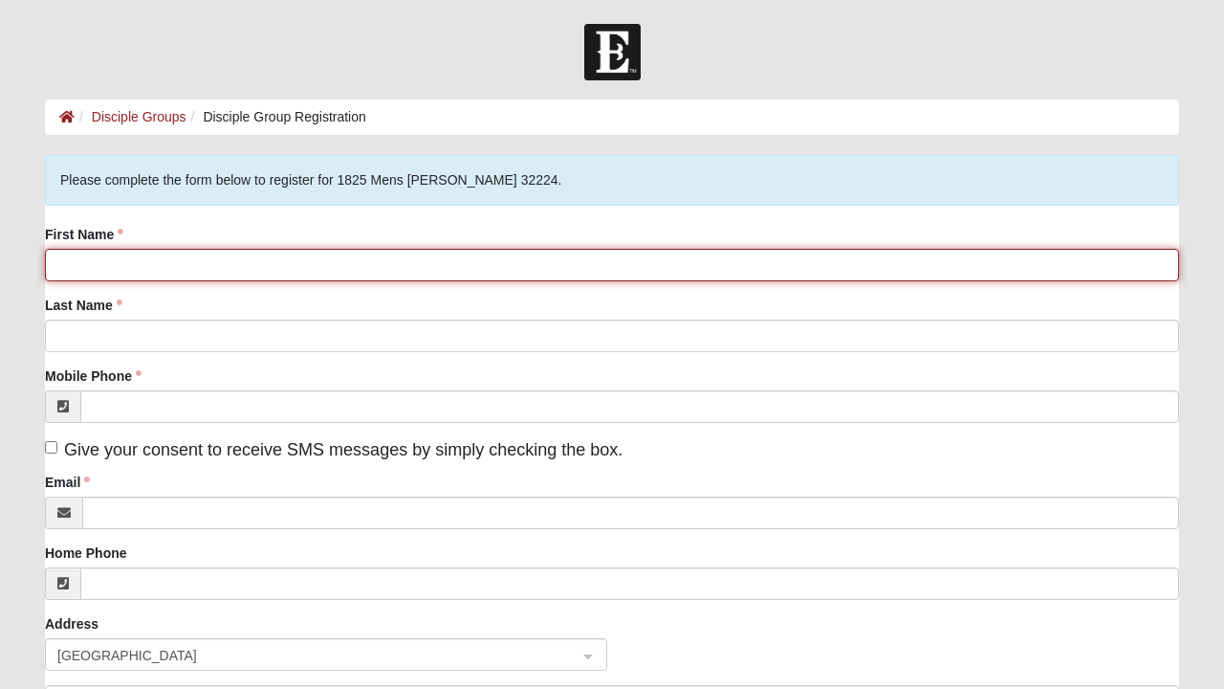
click at [169, 270] on input "First Name" at bounding box center [612, 265] width 1134 height 33
type input "[PERSON_NAME]"
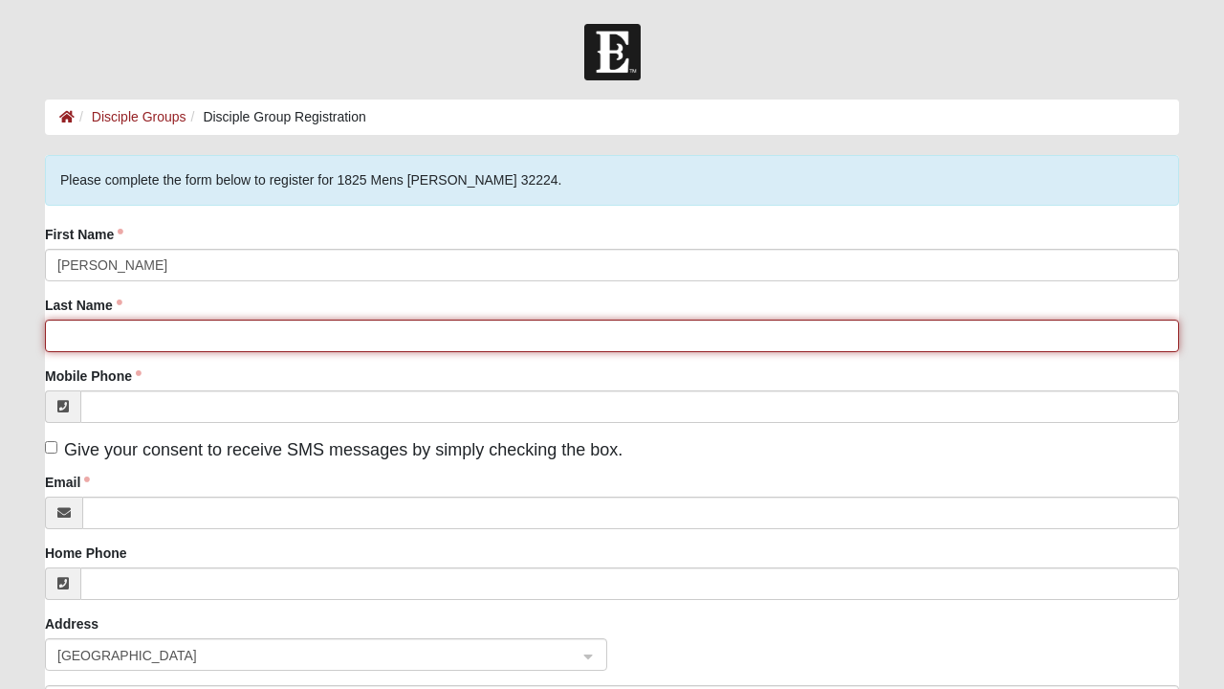
click at [231, 341] on input "Last Name" at bounding box center [612, 335] width 1134 height 33
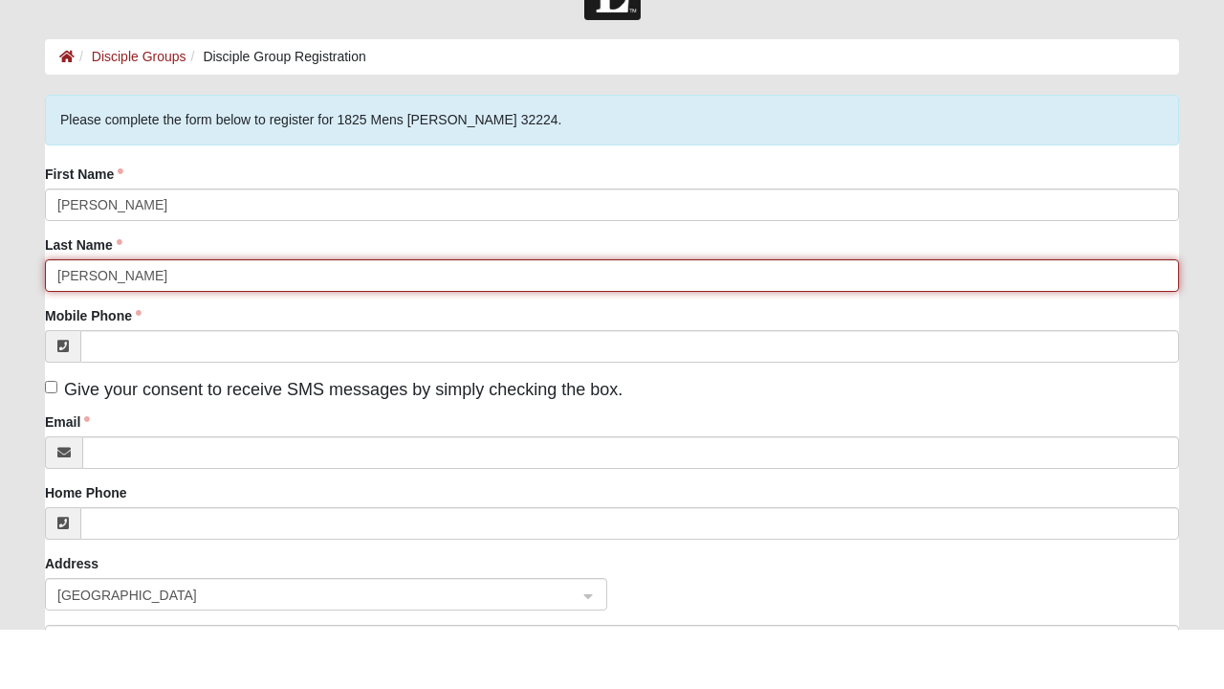
type input "[PERSON_NAME]"
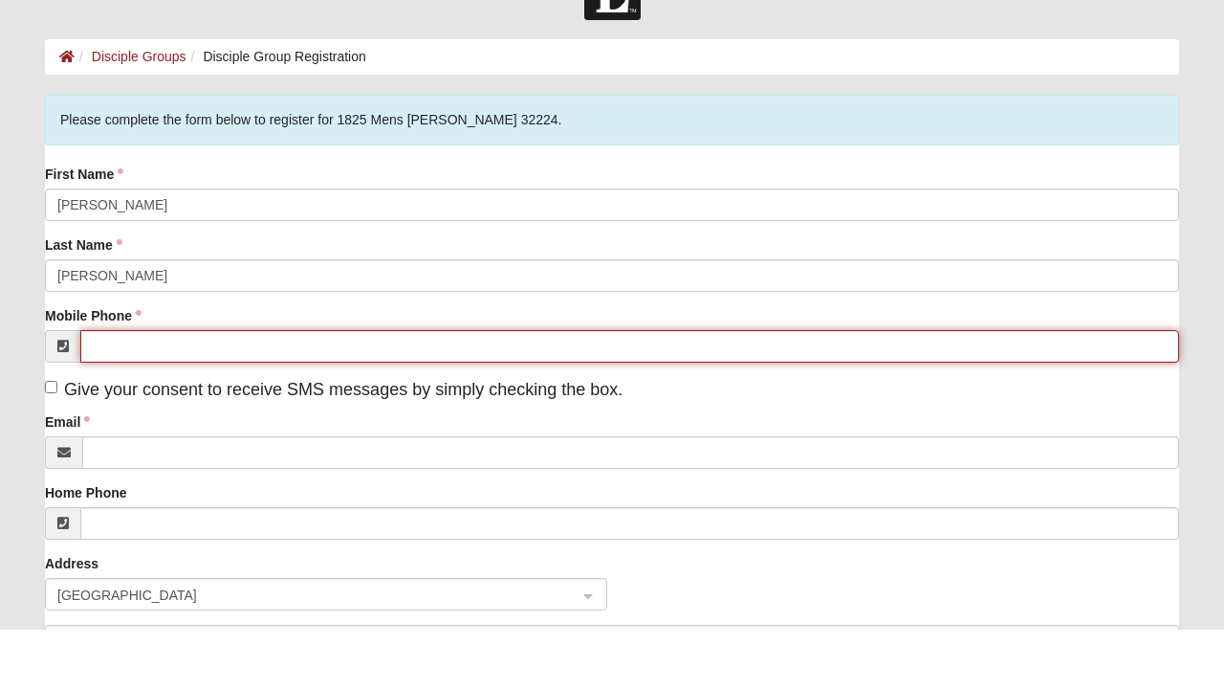
click at [285, 407] on input "Mobile Phone" at bounding box center [629, 406] width 1099 height 33
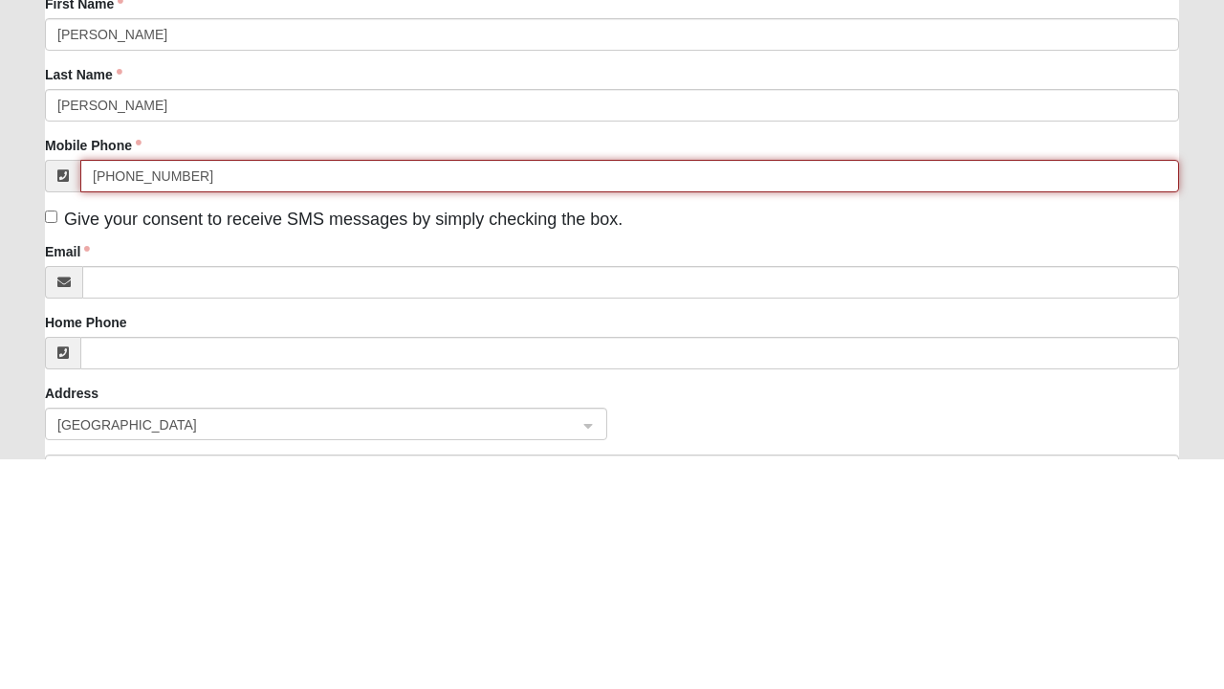
type input "[PHONE_NUMBER]"
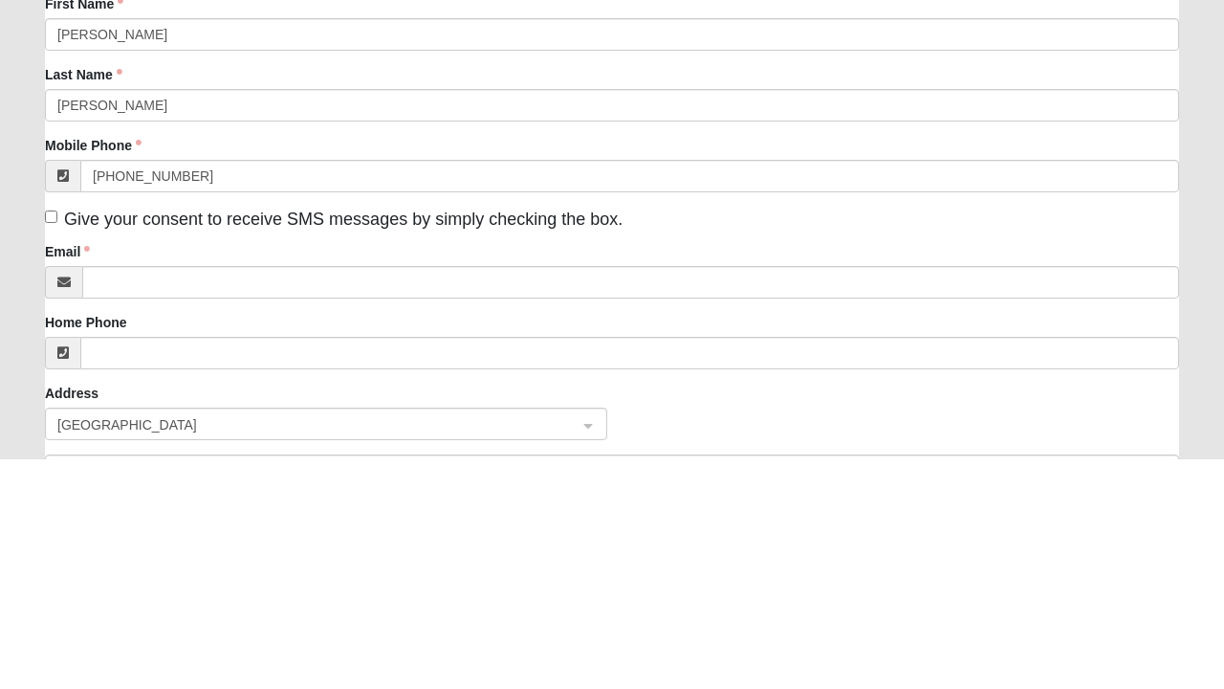
click at [73, 441] on span "Give your consent to receive SMS messages by simply checking the box." at bounding box center [343, 449] width 559 height 19
click at [57, 441] on input "Give your consent to receive SMS messages by simply checking the box." at bounding box center [51, 447] width 12 height 12
checkbox input "true"
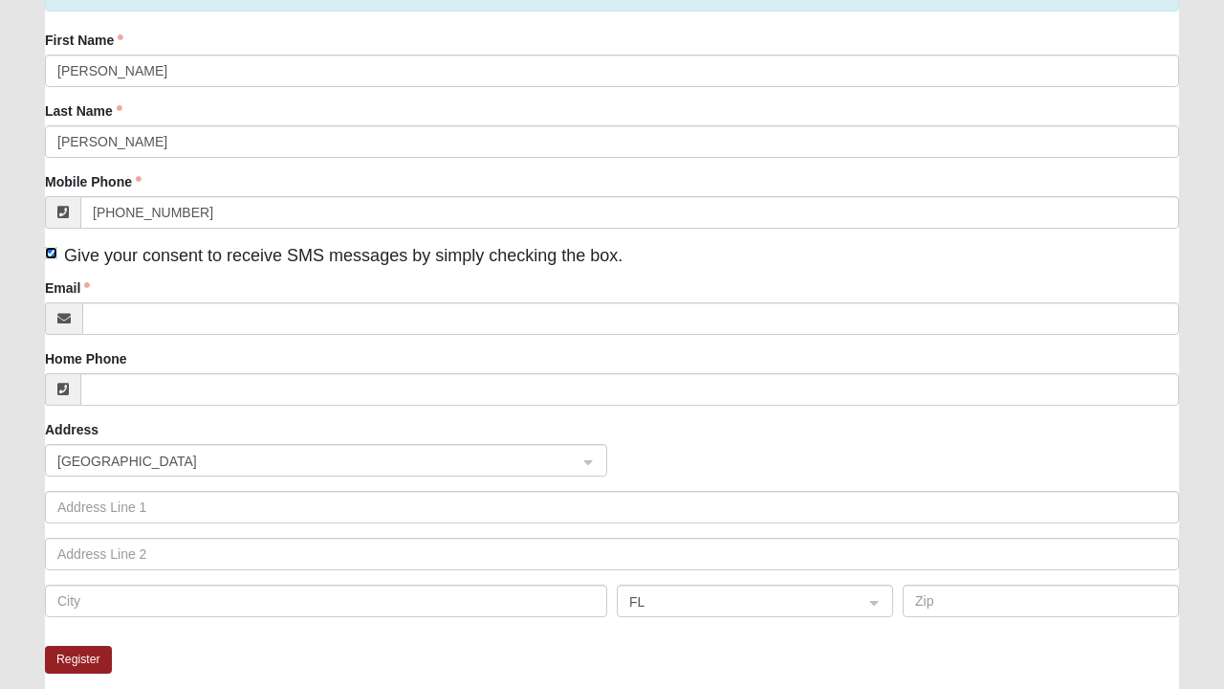
scroll to position [205, 0]
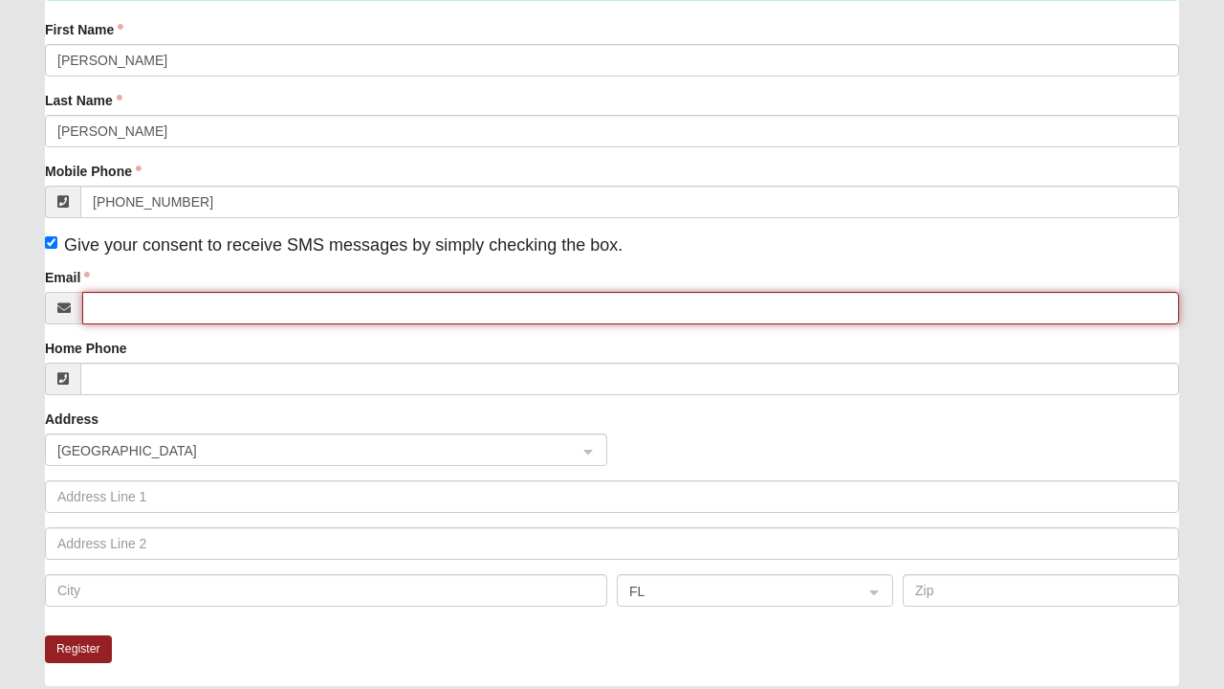
click at [283, 312] on input "Email" at bounding box center [630, 308] width 1097 height 33
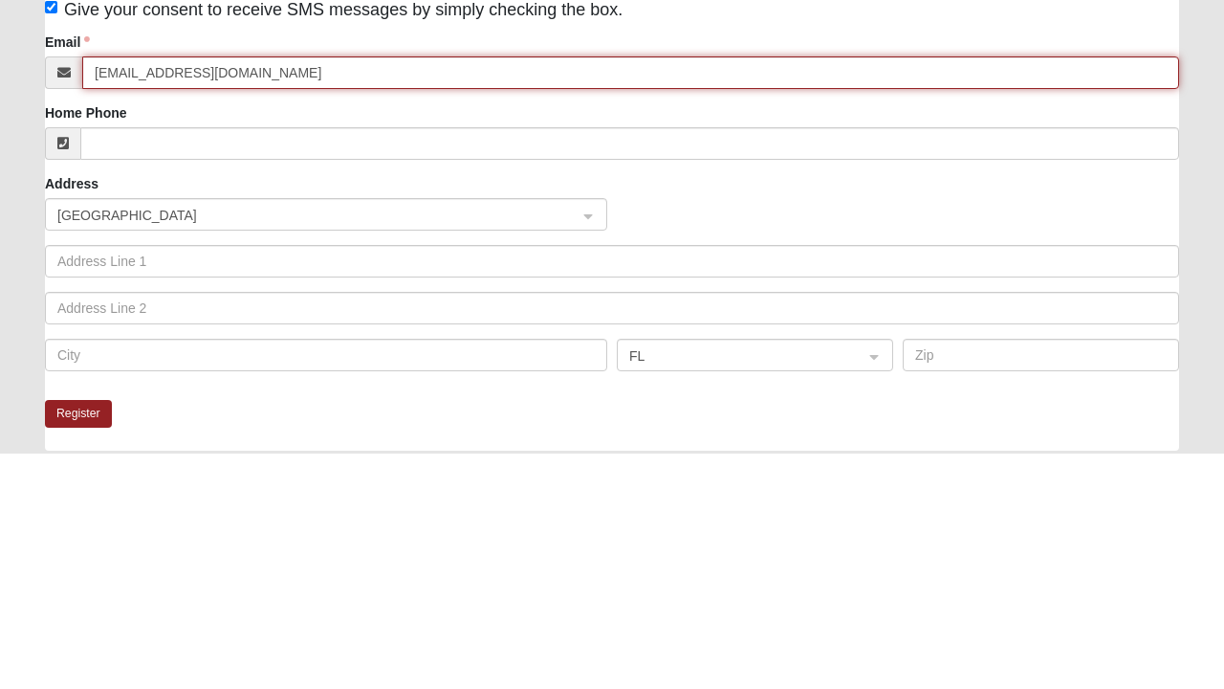
type input "[EMAIL_ADDRESS][DOMAIN_NAME]"
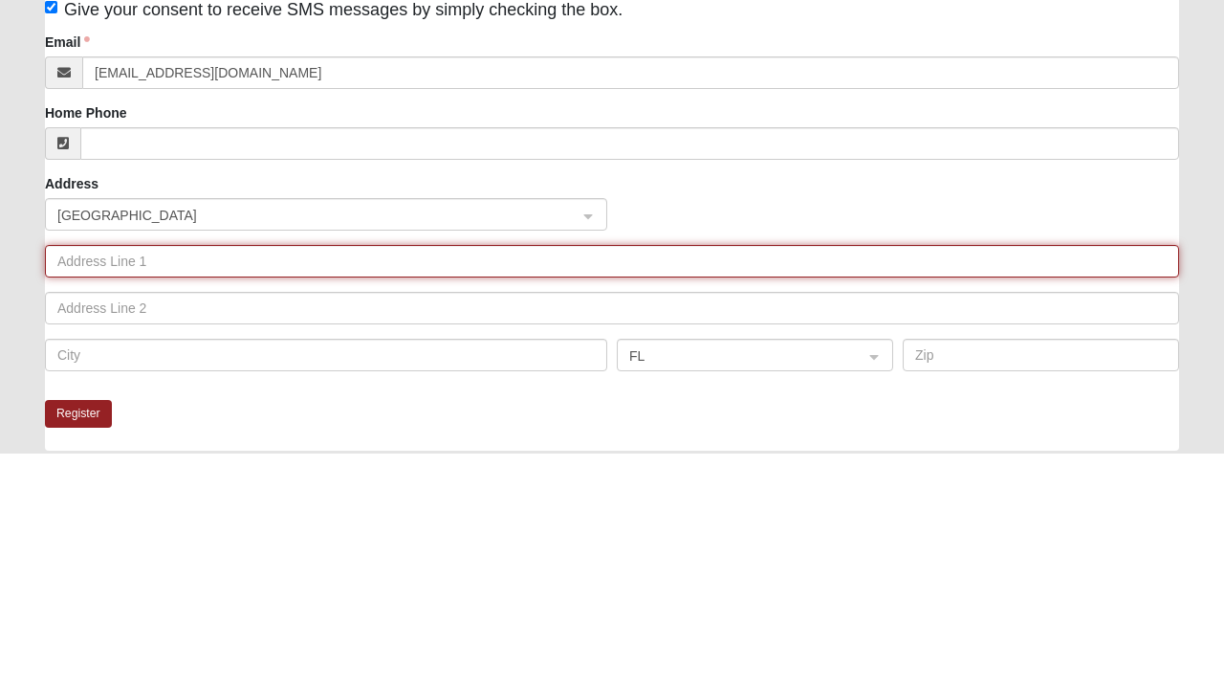
click at [342, 495] on input "text" at bounding box center [612, 496] width 1134 height 33
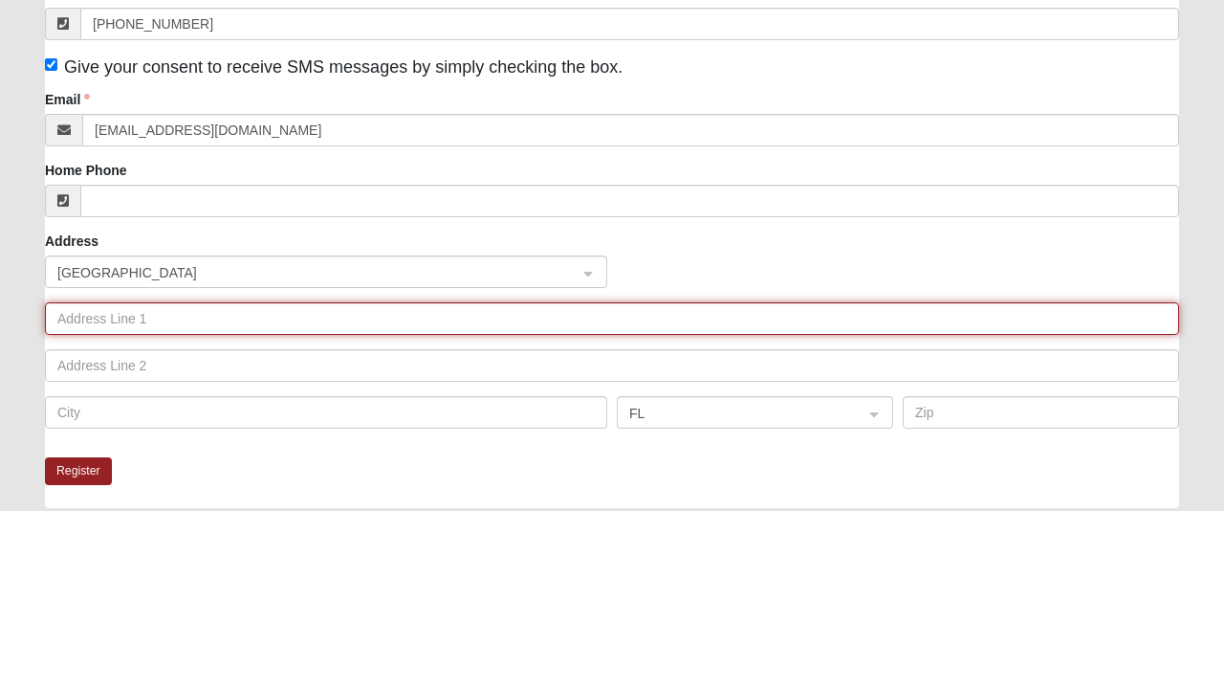
scroll to position [204, 0]
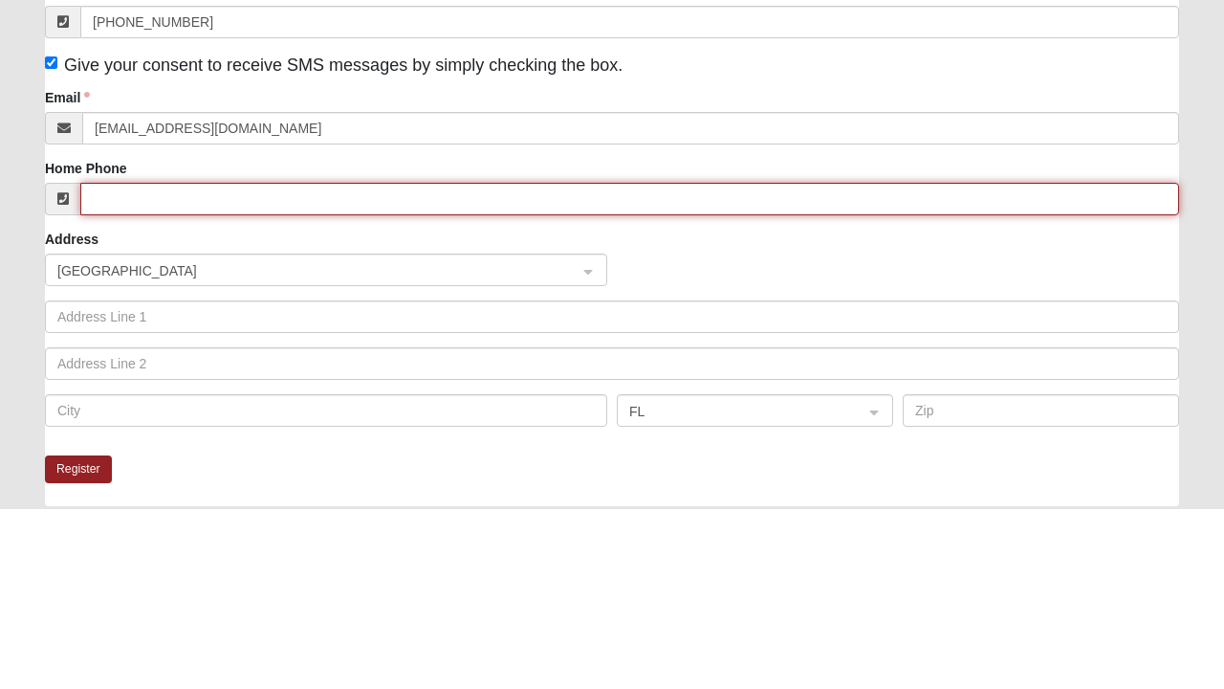
click at [138, 373] on input "Home Phone" at bounding box center [629, 379] width 1099 height 33
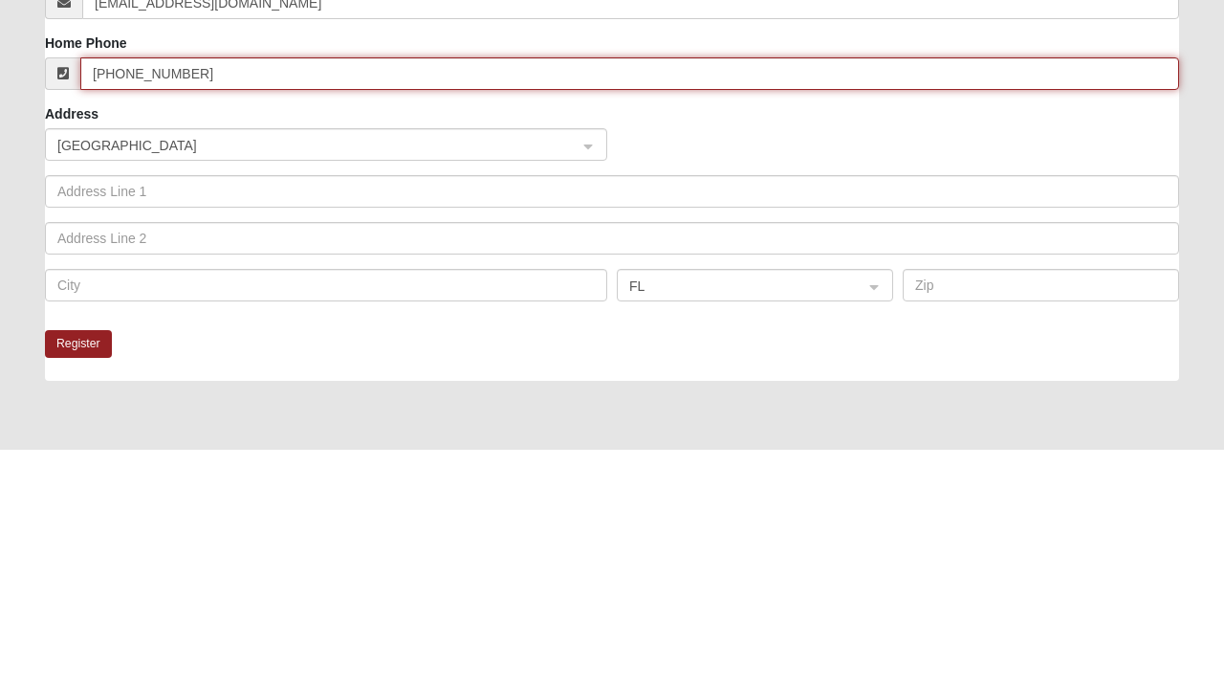
scroll to position [271, 0]
type input "[PHONE_NUMBER]"
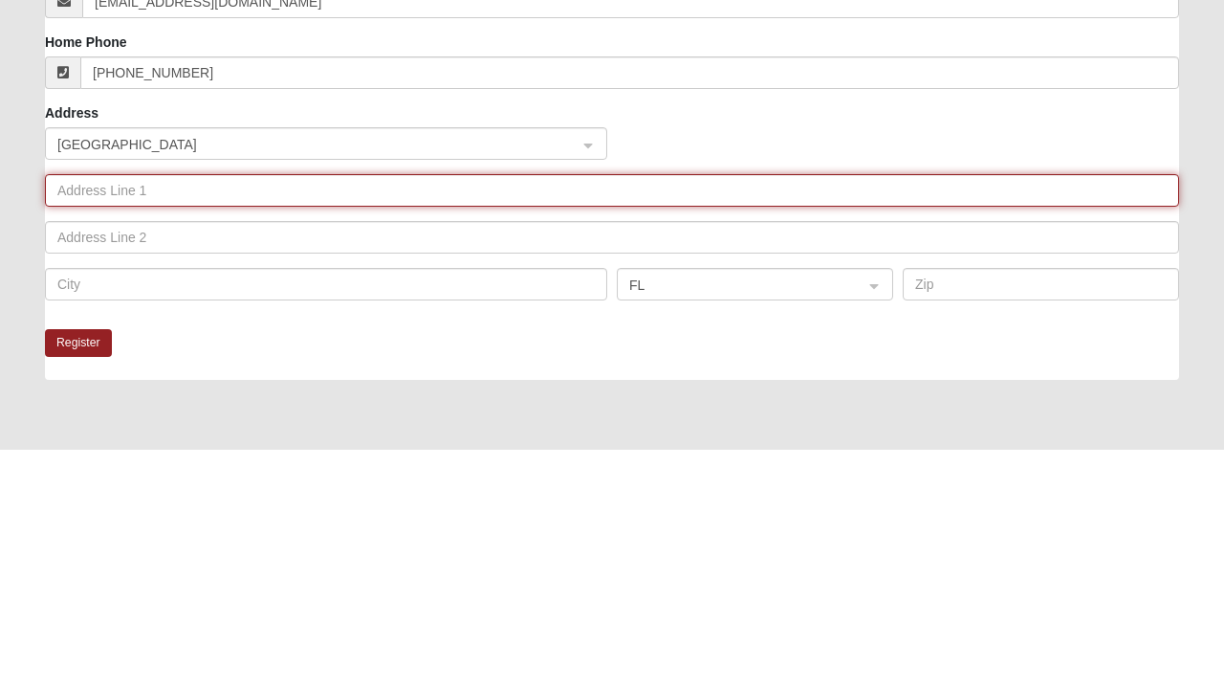
click at [205, 432] on input "text" at bounding box center [612, 430] width 1134 height 33
type input "[STREET_ADDRESS][PERSON_NAME]"
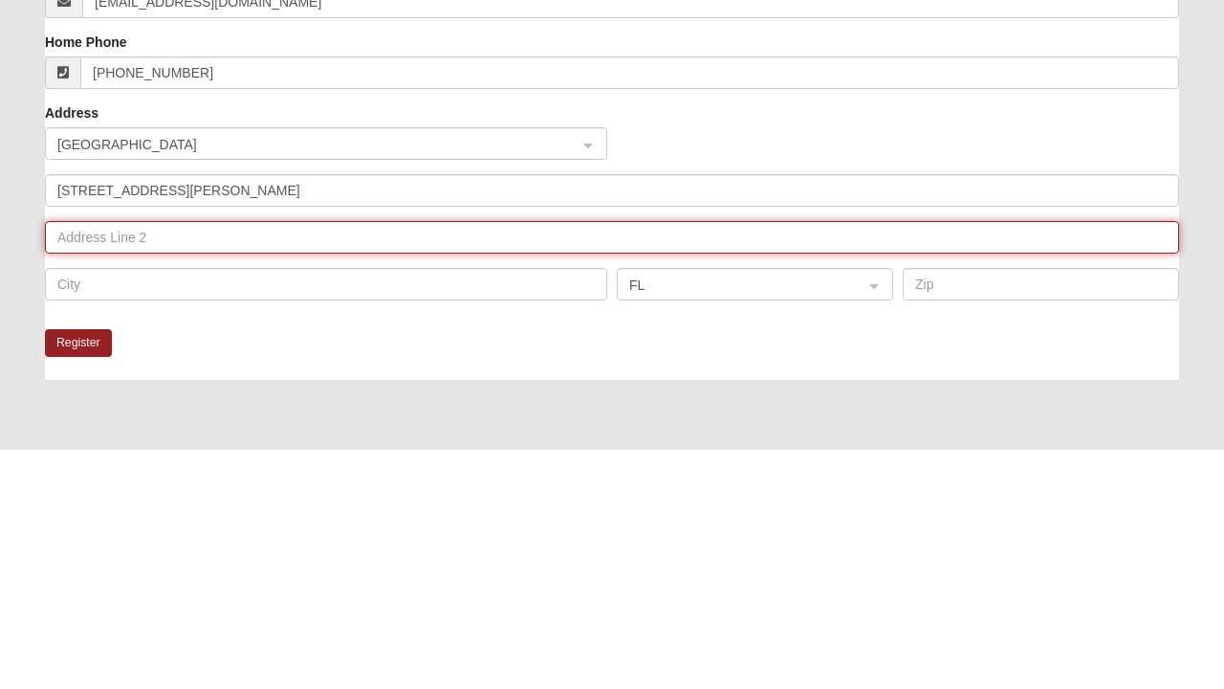
click at [189, 473] on input "text" at bounding box center [612, 477] width 1134 height 33
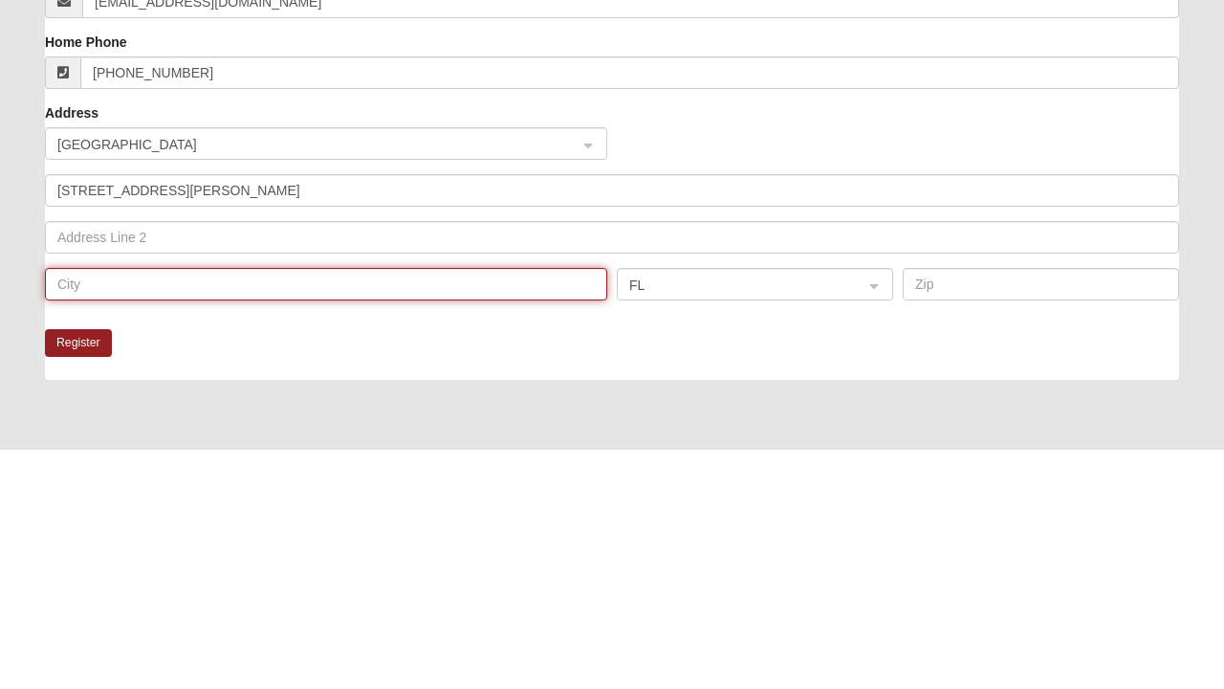
click at [224, 524] on input "text" at bounding box center [326, 524] width 562 height 33
type input "[GEOGRAPHIC_DATA]"
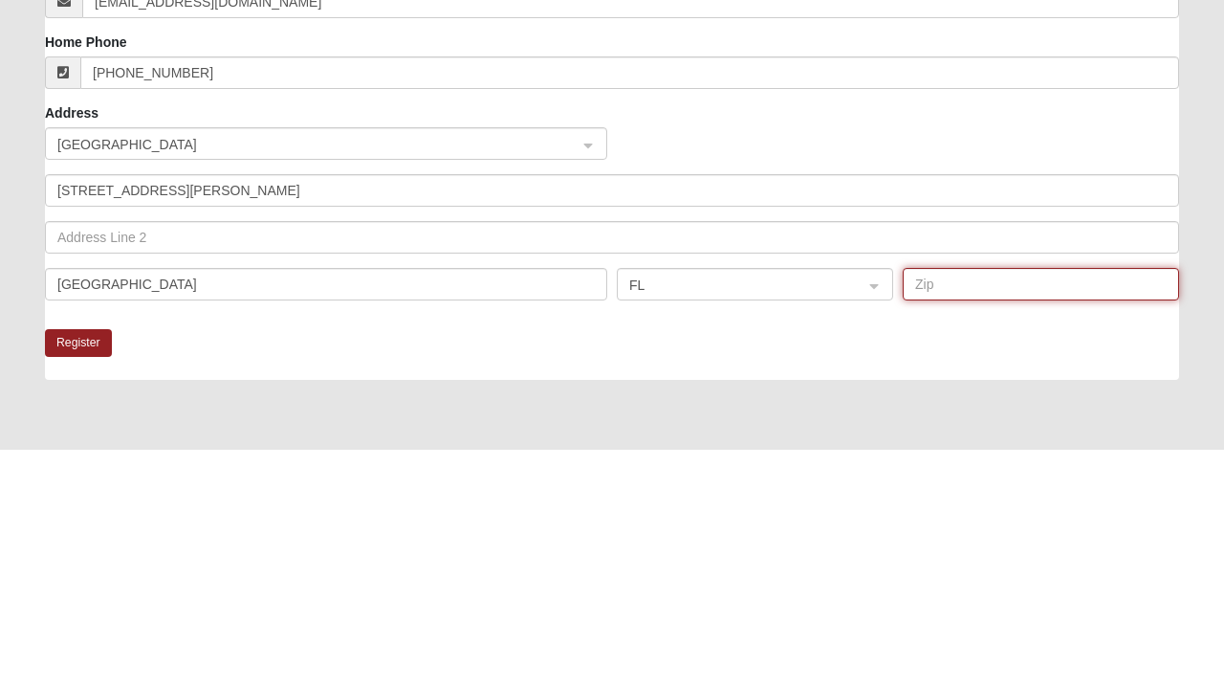
click at [995, 527] on input "text" at bounding box center [1041, 524] width 276 height 33
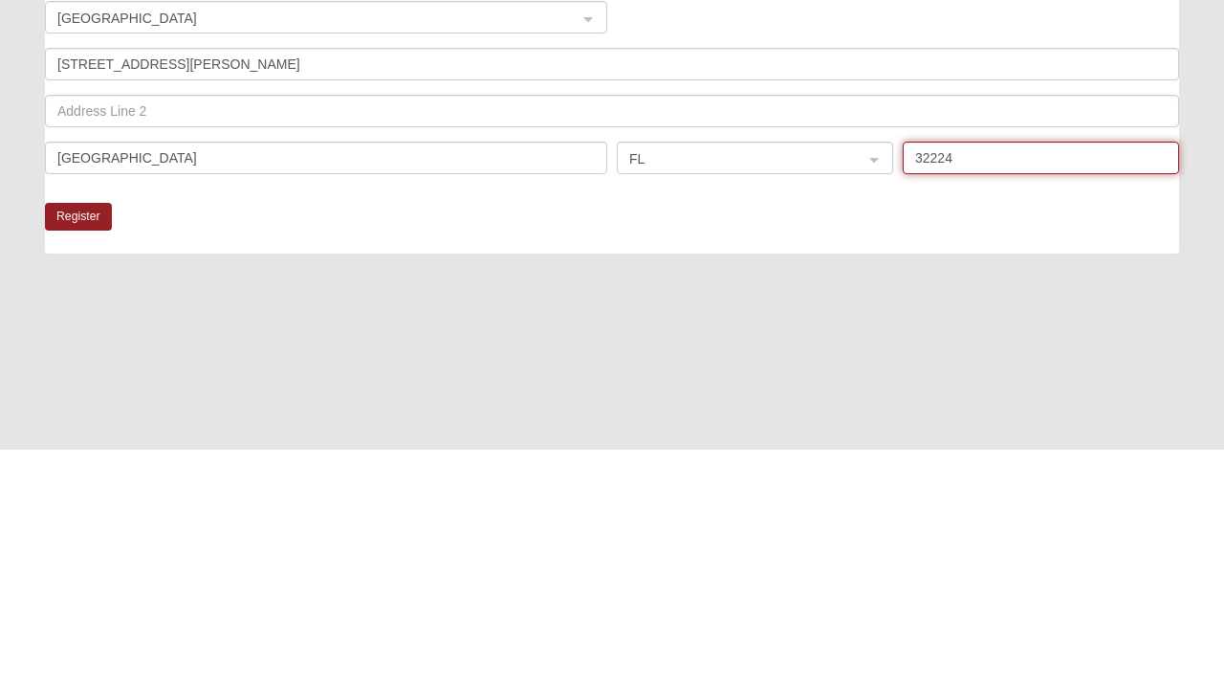
type input "32224"
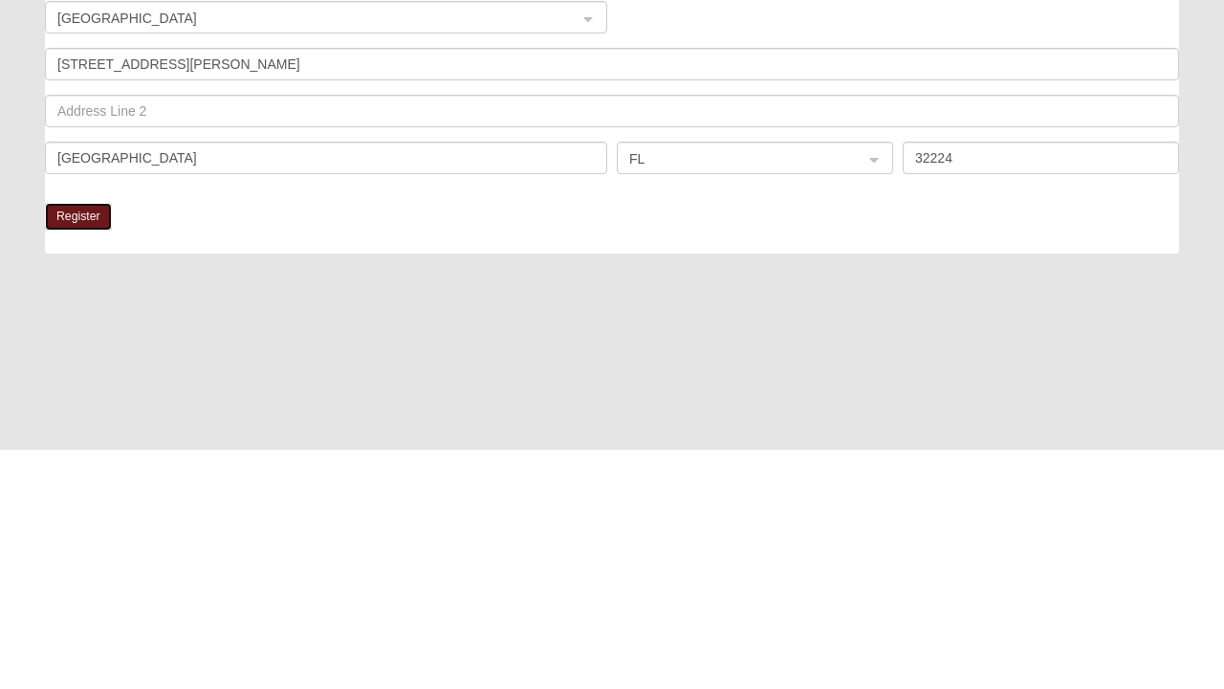
click at [96, 451] on button "Register" at bounding box center [78, 457] width 67 height 28
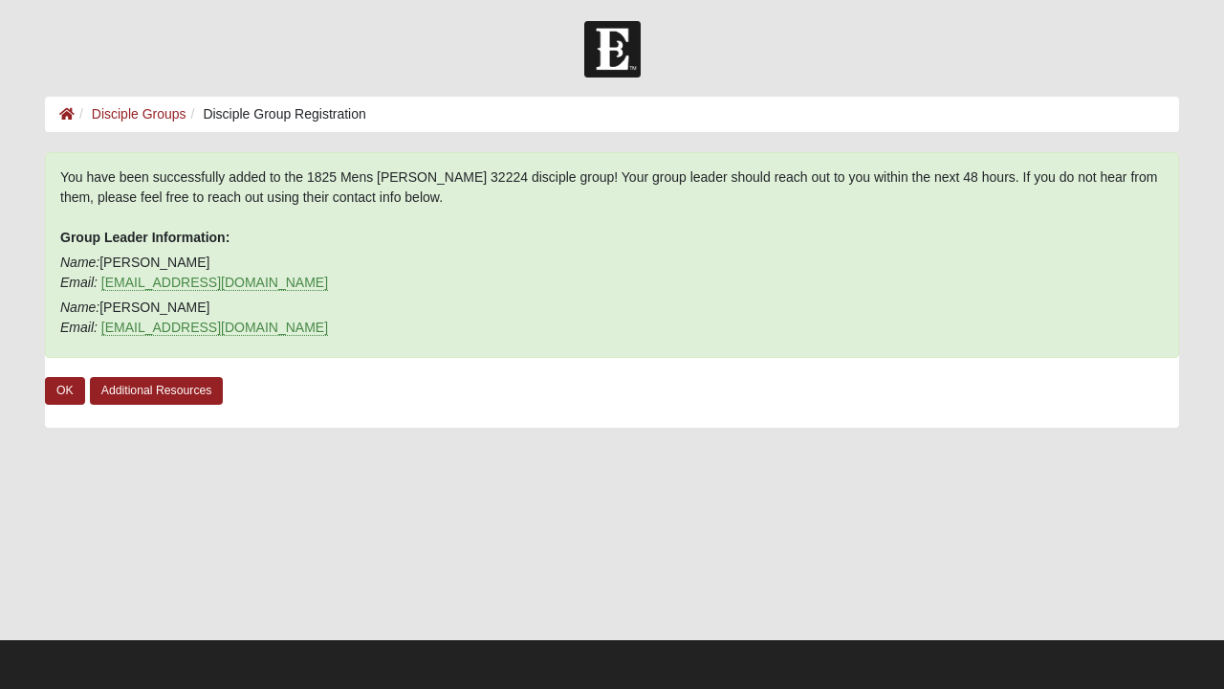
scroll to position [2, 0]
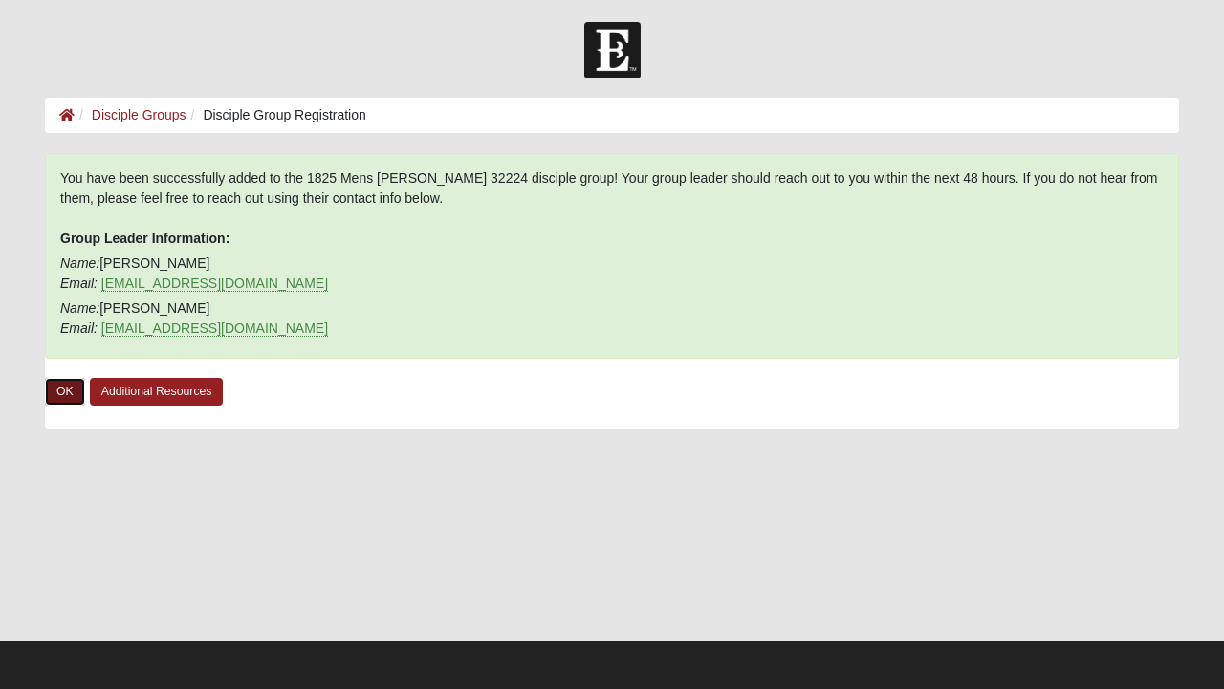
click at [62, 378] on link "OK" at bounding box center [65, 392] width 40 height 28
